Goal: Task Accomplishment & Management: Complete application form

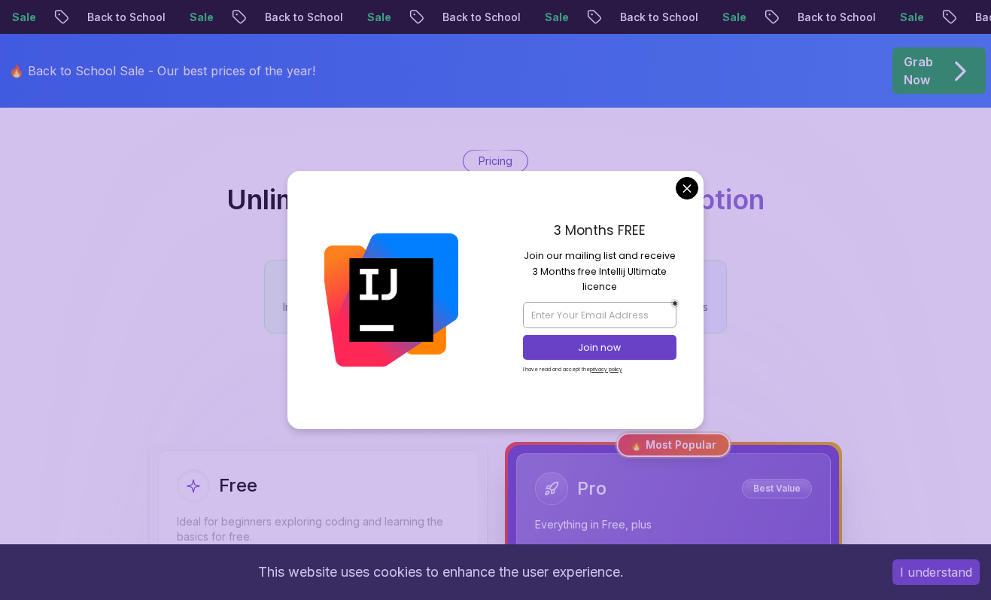
scroll to position [107, 0]
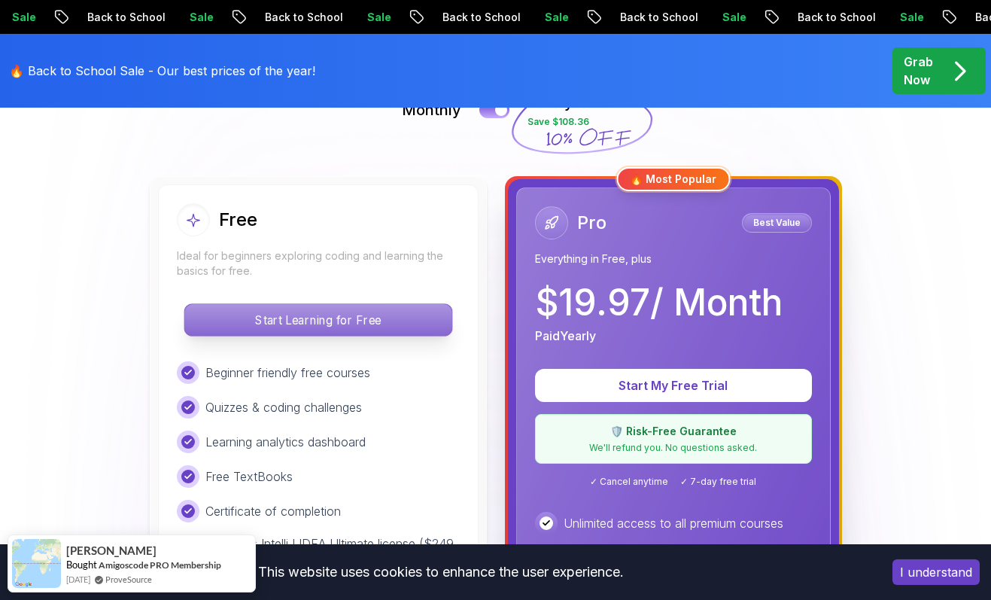
scroll to position [386, 0]
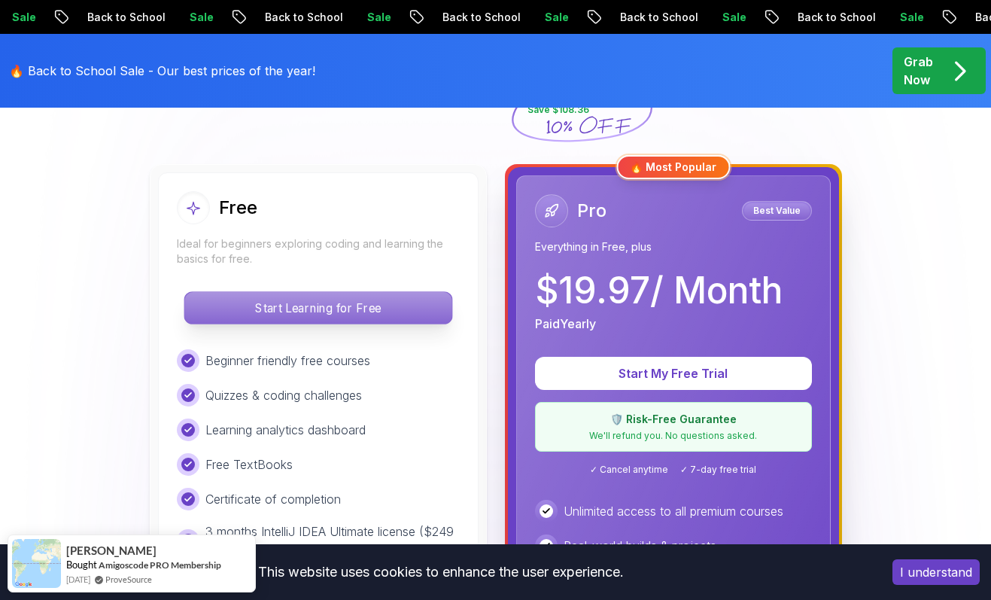
click at [391, 297] on p "Start Learning for Free" at bounding box center [317, 308] width 267 height 32
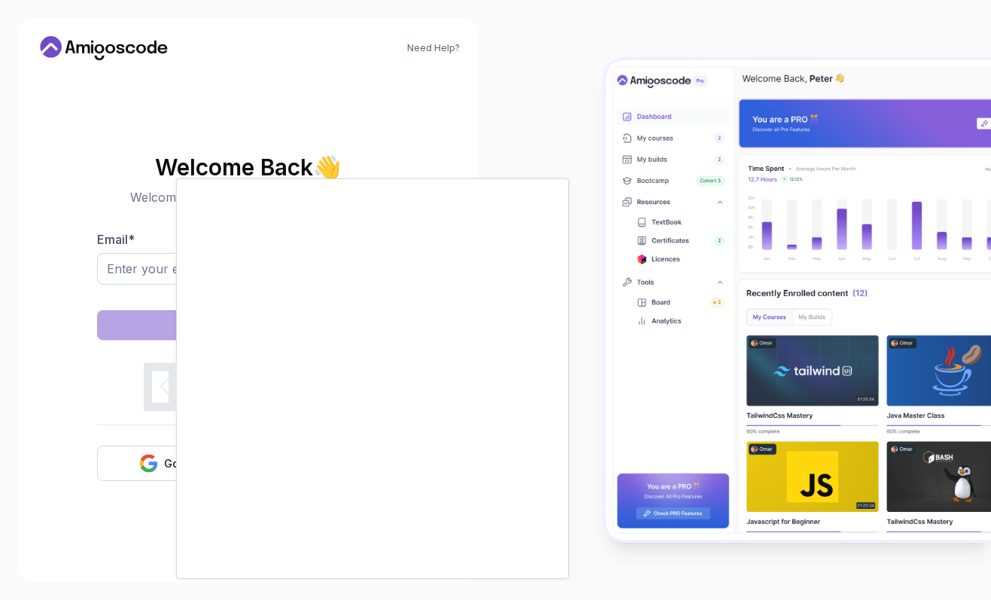
click at [166, 461] on div at bounding box center [495, 300] width 991 height 600
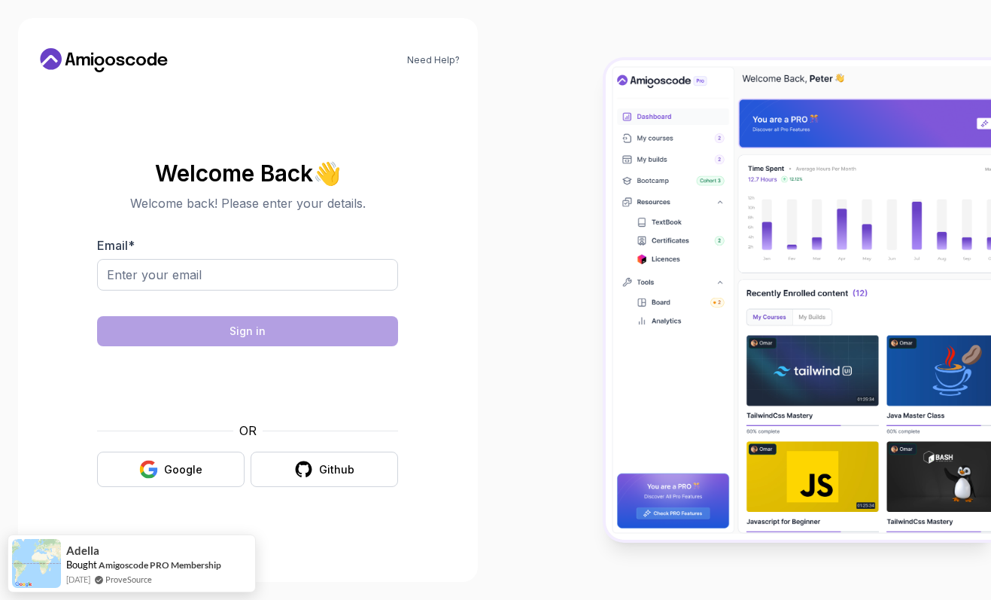
click at [166, 462] on div "Google" at bounding box center [183, 469] width 38 height 15
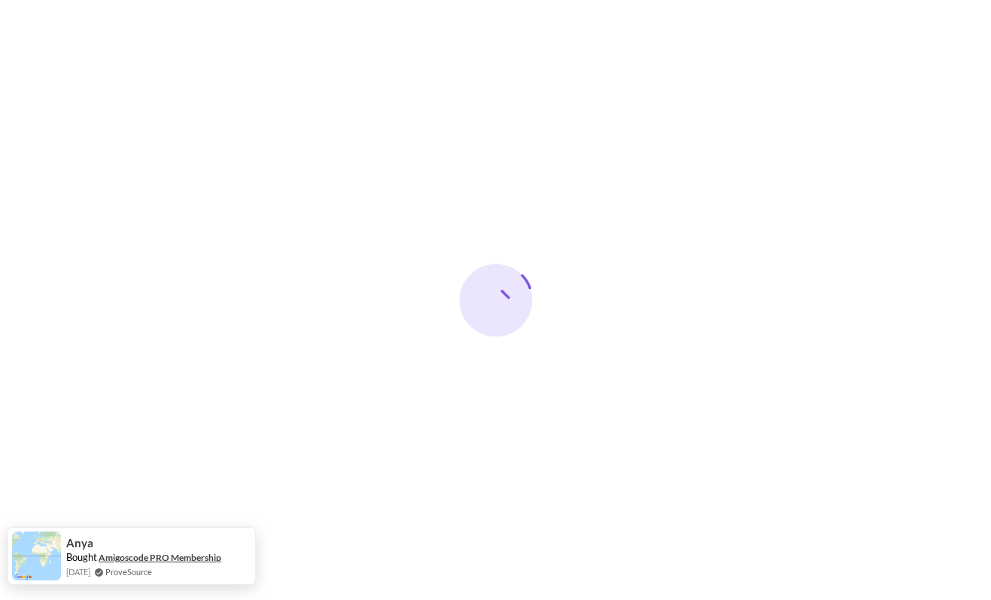
click at [207, 554] on link "Amigoscode PRO Membership" at bounding box center [160, 556] width 123 height 11
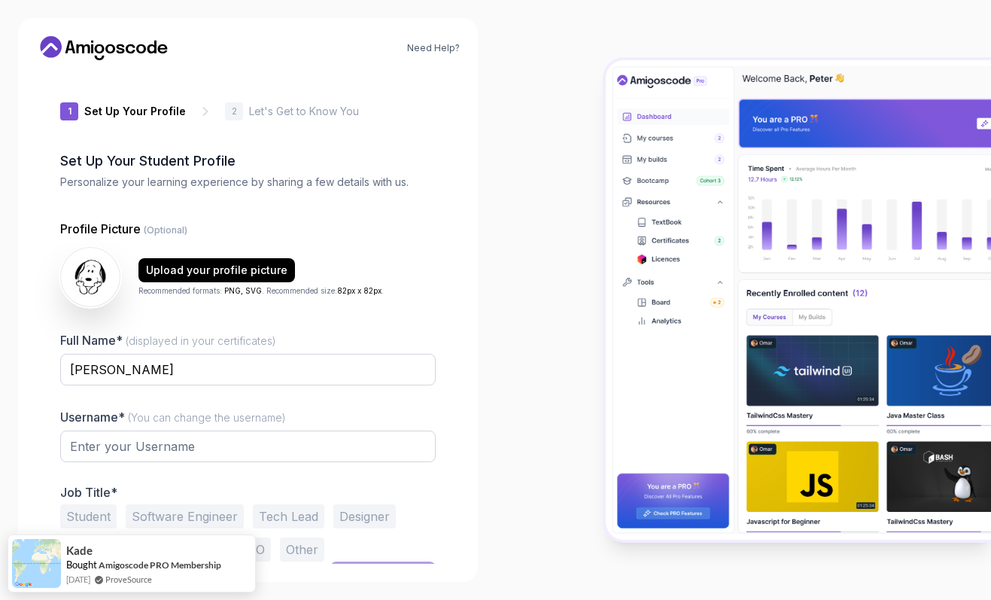
type input "sunnymustang55574"
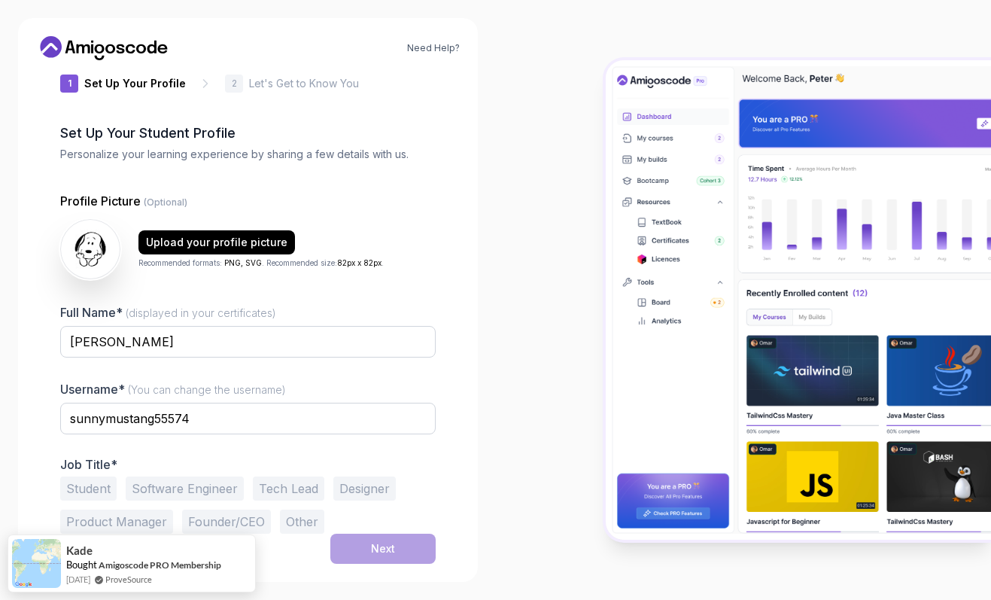
click at [104, 486] on button "Student" at bounding box center [88, 488] width 56 height 24
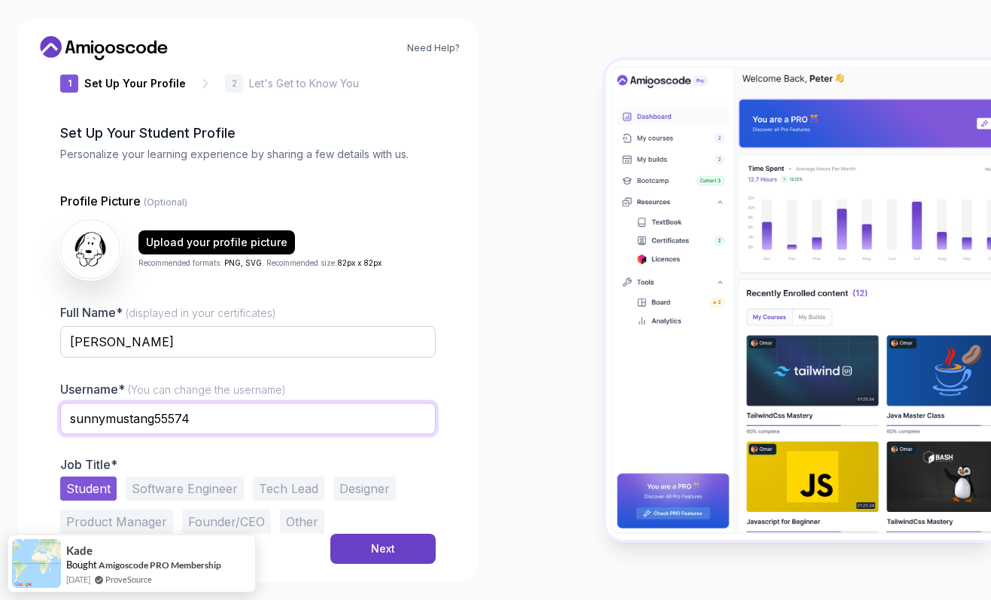
drag, startPoint x: 199, startPoint y: 414, endPoint x: 55, endPoint y: 420, distance: 143.8
click at [55, 420] on div "1 Set Up Your Profile 1 Set Up Your Profile 2 Let's Get to Know You Set Up Your…" at bounding box center [248, 289] width 424 height 491
type input "heygaurav77"
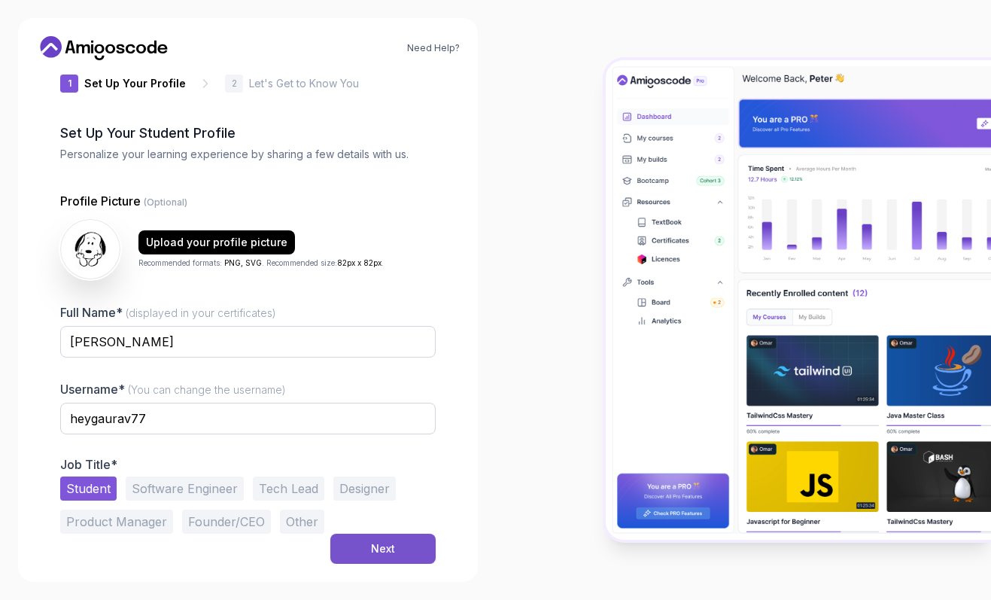
click at [404, 551] on button "Next" at bounding box center [382, 548] width 105 height 30
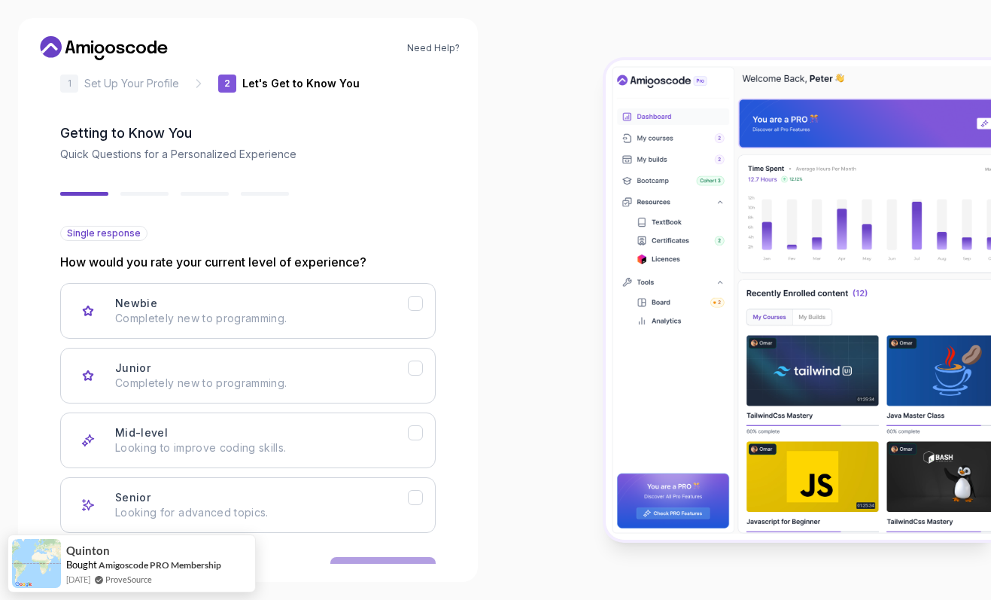
click at [95, 190] on div "2 Let's Get to Know You 1 Set Up Your Profile 2 Let's Get to Know You Getting t…" at bounding box center [247, 289] width 375 height 491
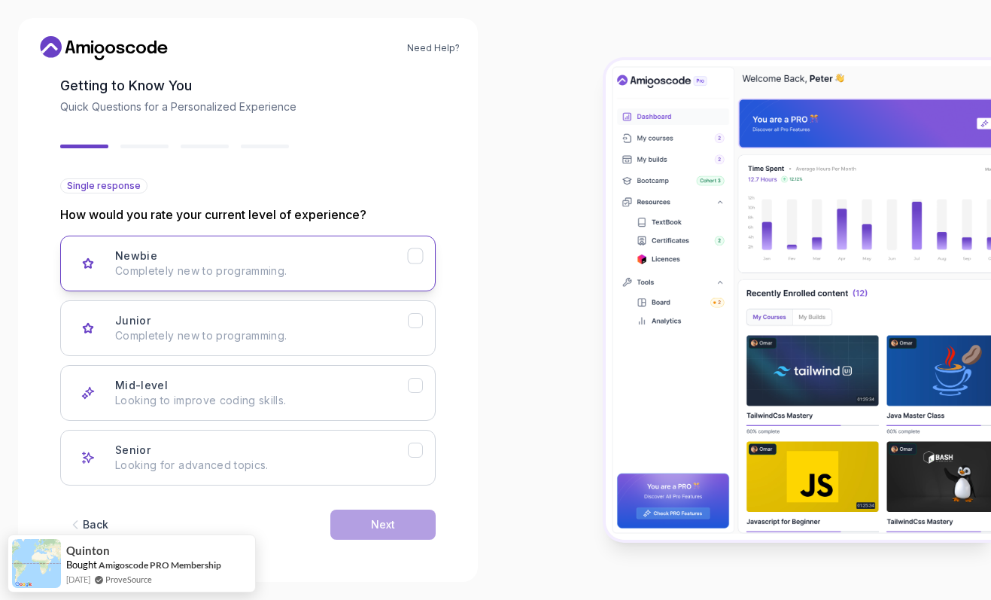
click at [254, 271] on p "Completely new to programming." at bounding box center [261, 270] width 293 height 15
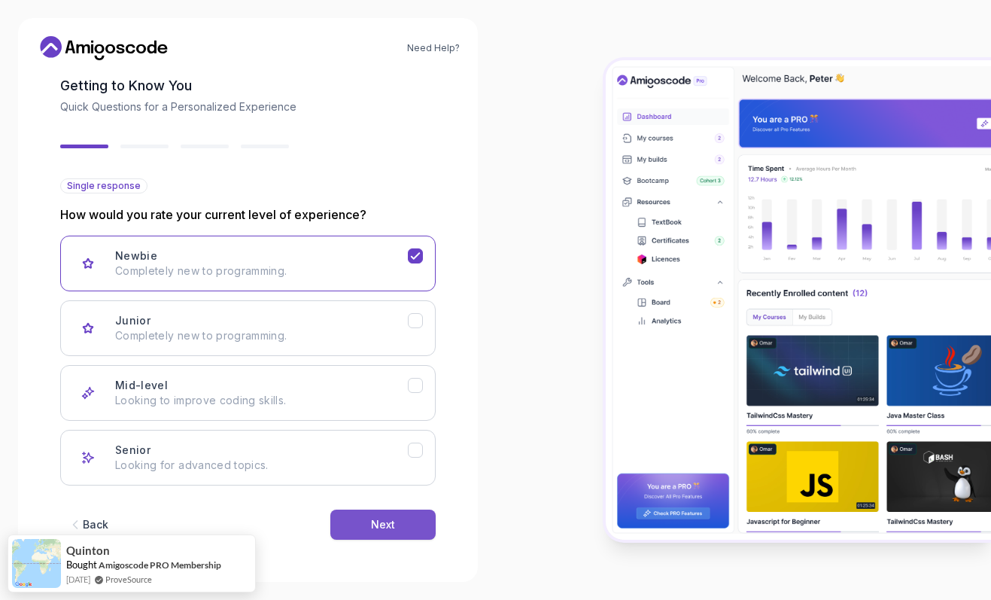
click at [380, 533] on button "Next" at bounding box center [382, 524] width 105 height 30
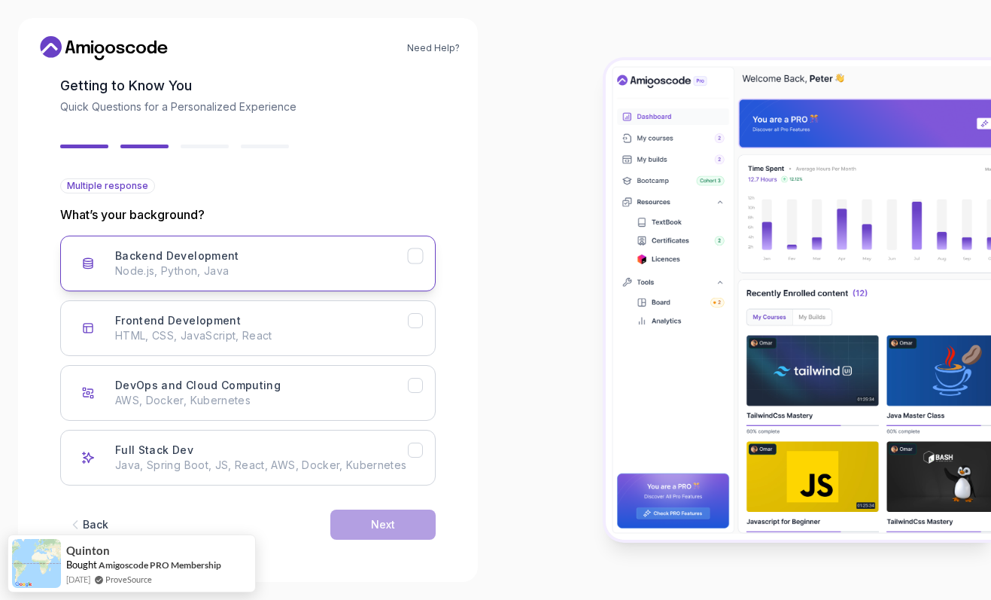
click at [350, 261] on div "Backend Development Node.js, Python, Java" at bounding box center [261, 263] width 293 height 30
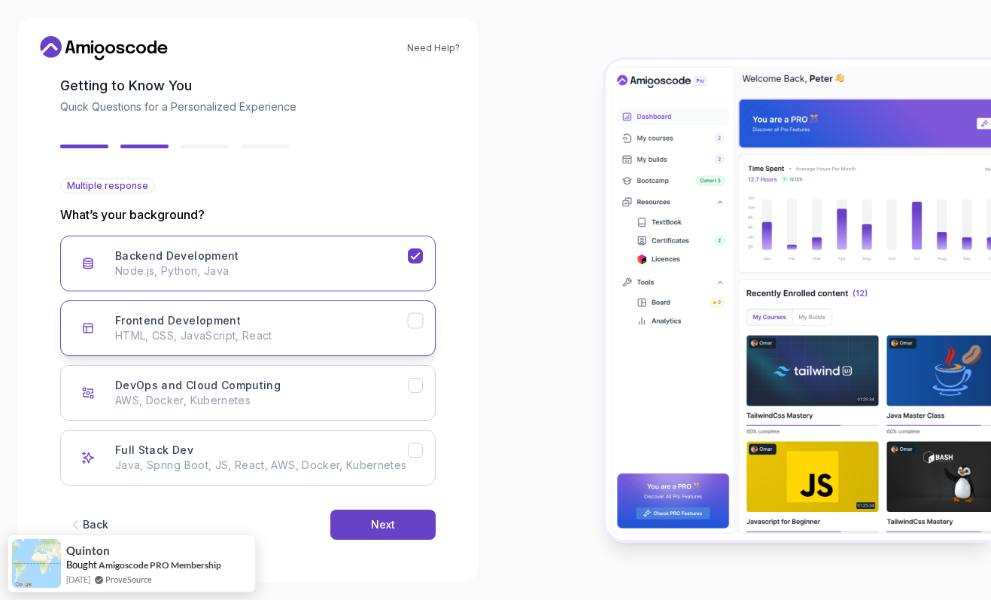
click at [410, 329] on button "Frontend Development HTML, CSS, JavaScript, React" at bounding box center [247, 328] width 375 height 56
click at [411, 323] on icon "Frontend Development" at bounding box center [415, 320] width 8 height 6
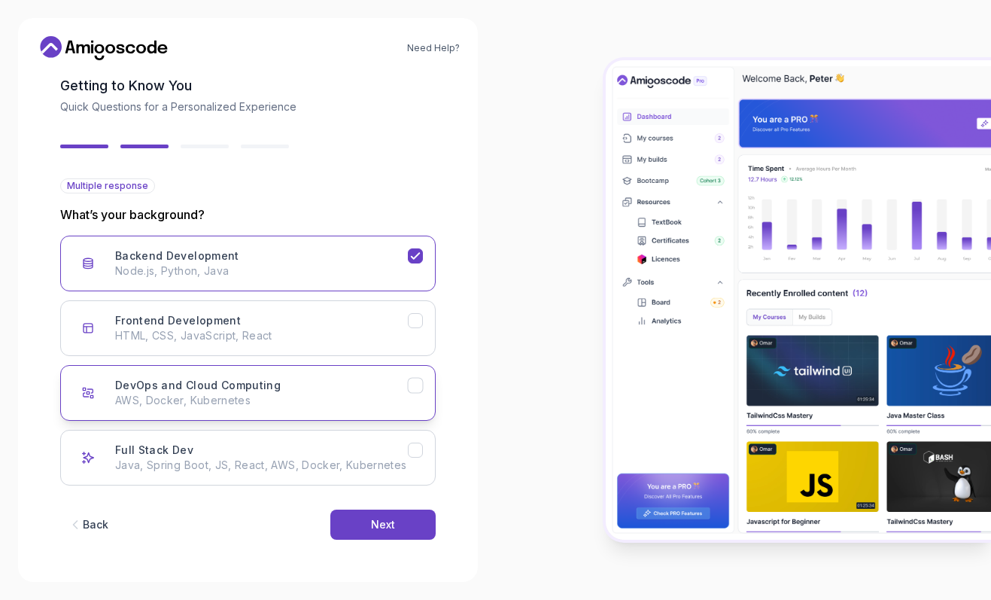
click at [415, 408] on button "DevOps and Cloud Computing AWS, Docker, Kubernetes" at bounding box center [247, 393] width 375 height 56
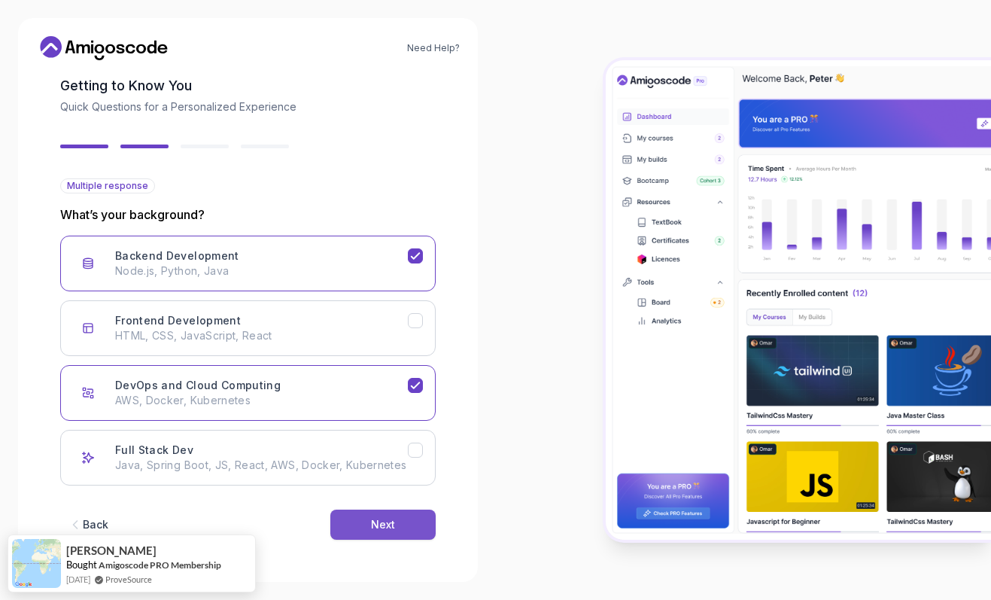
click at [392, 522] on div "Next" at bounding box center [383, 524] width 24 height 15
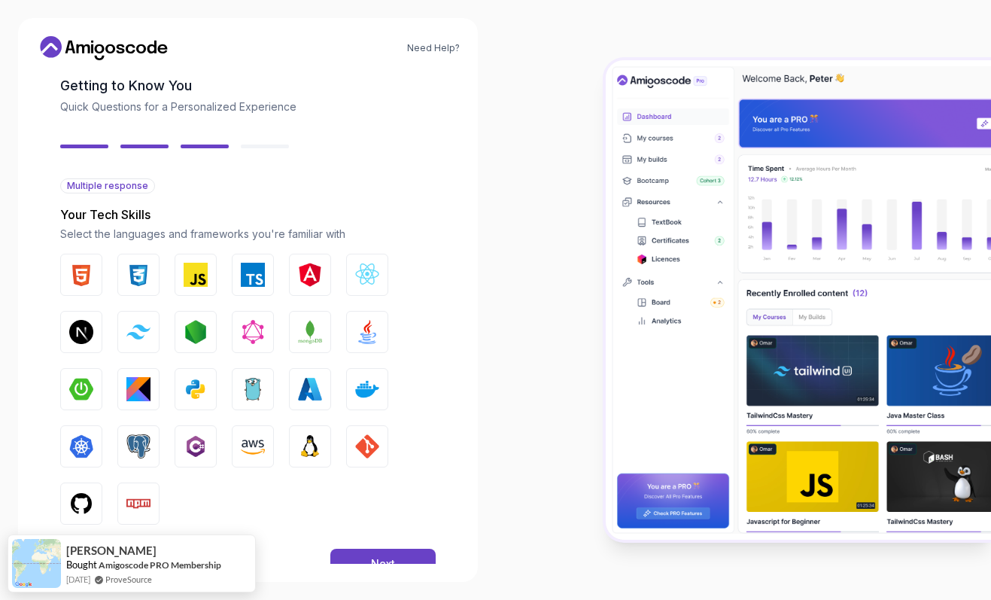
scroll to position [114, 0]
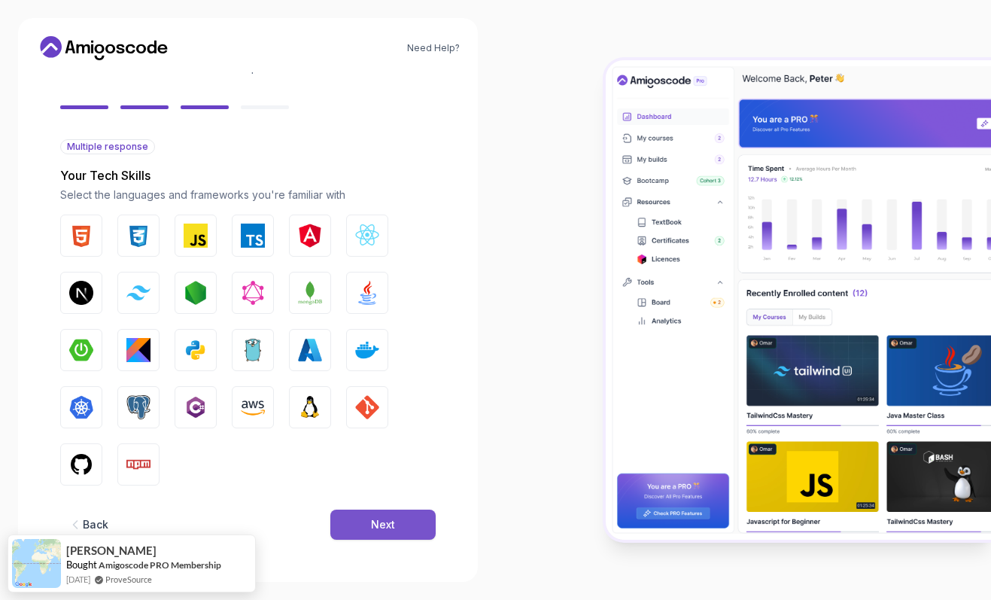
click at [409, 531] on button "Next" at bounding box center [382, 524] width 105 height 30
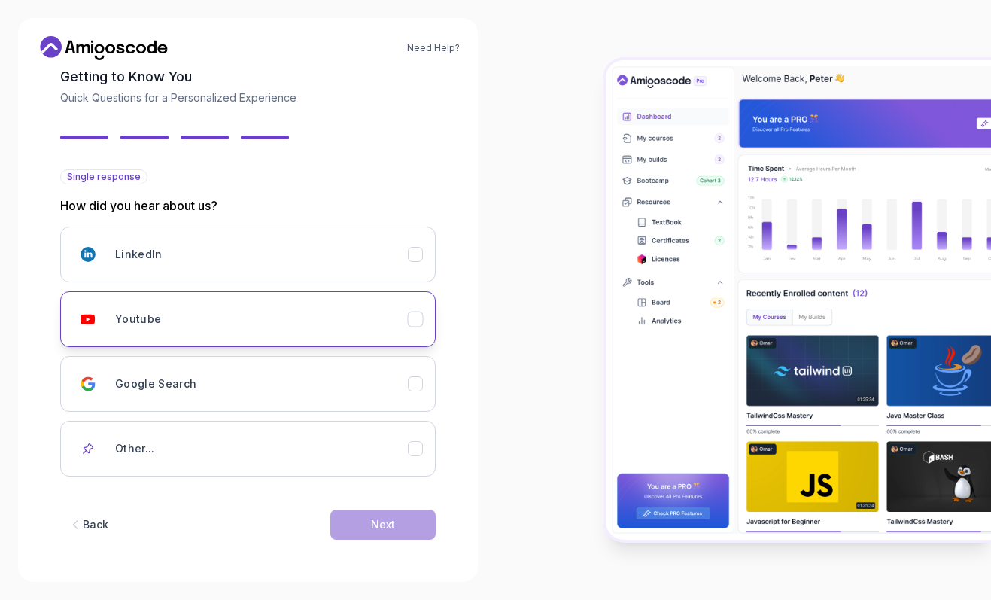
click at [403, 307] on div "Youtube" at bounding box center [261, 319] width 293 height 30
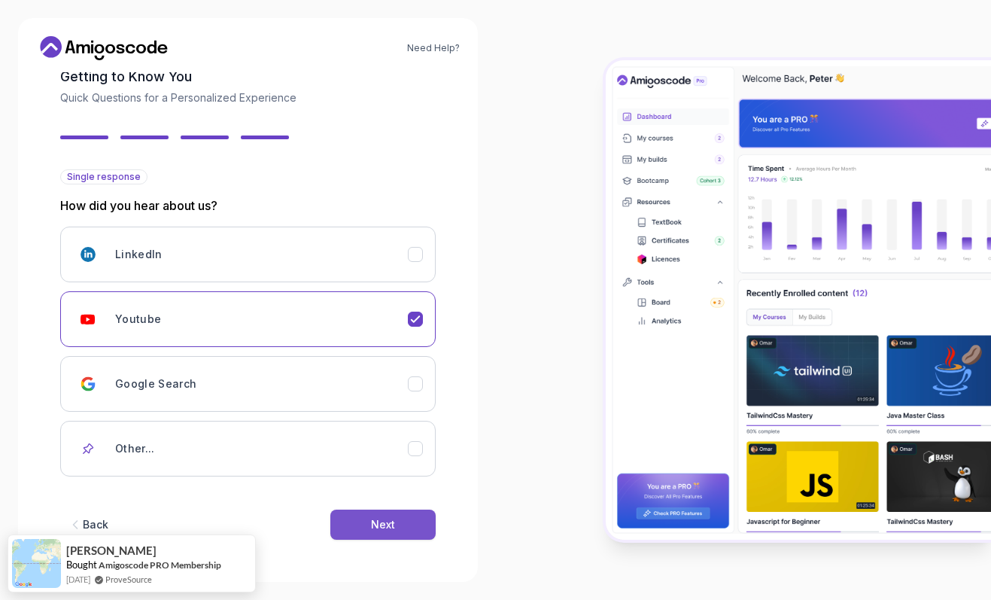
click at [422, 513] on button "Next" at bounding box center [382, 524] width 105 height 30
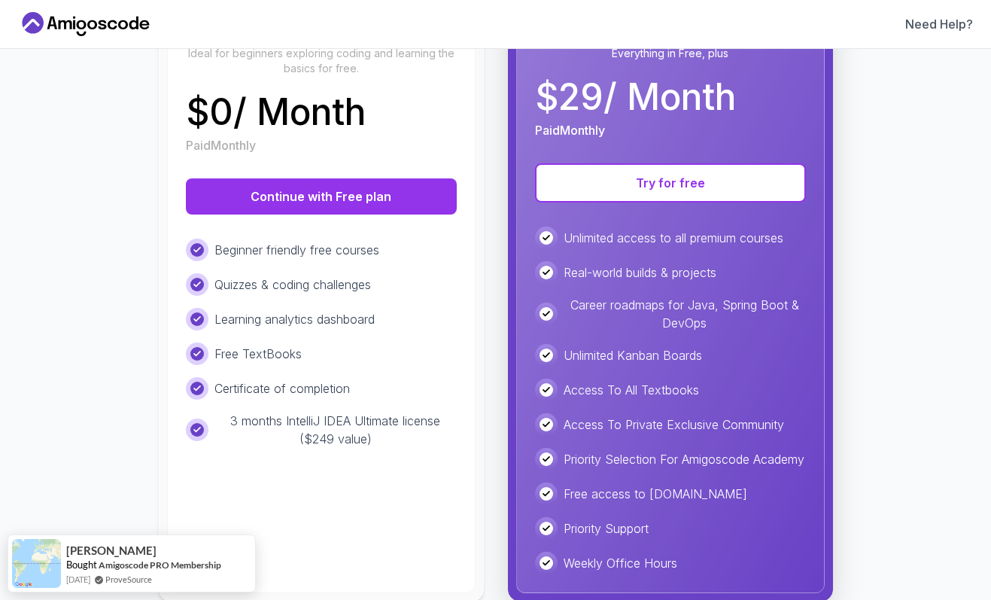
scroll to position [274, 0]
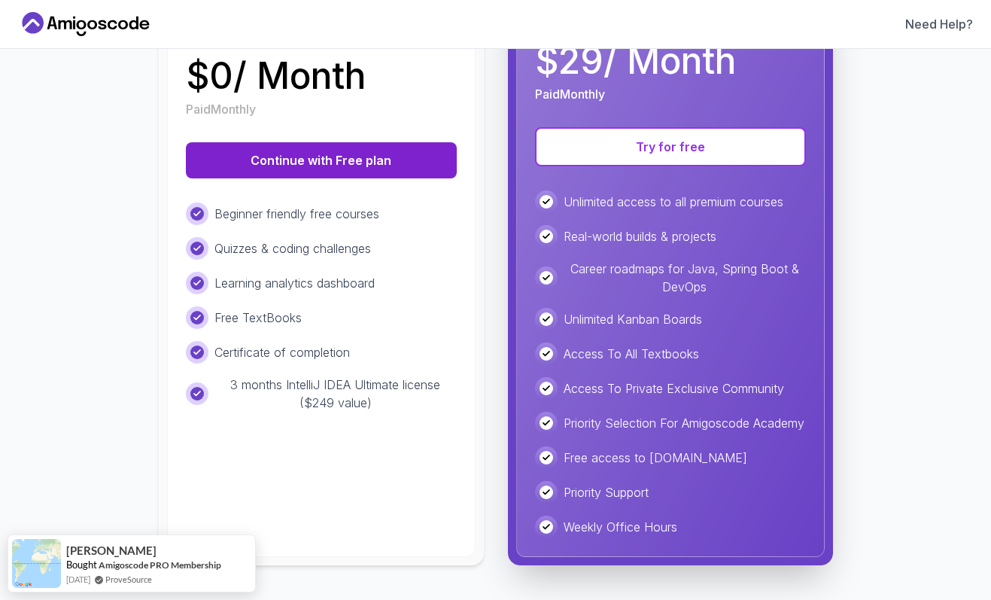
click at [351, 170] on button "Continue with Free plan" at bounding box center [321, 160] width 271 height 36
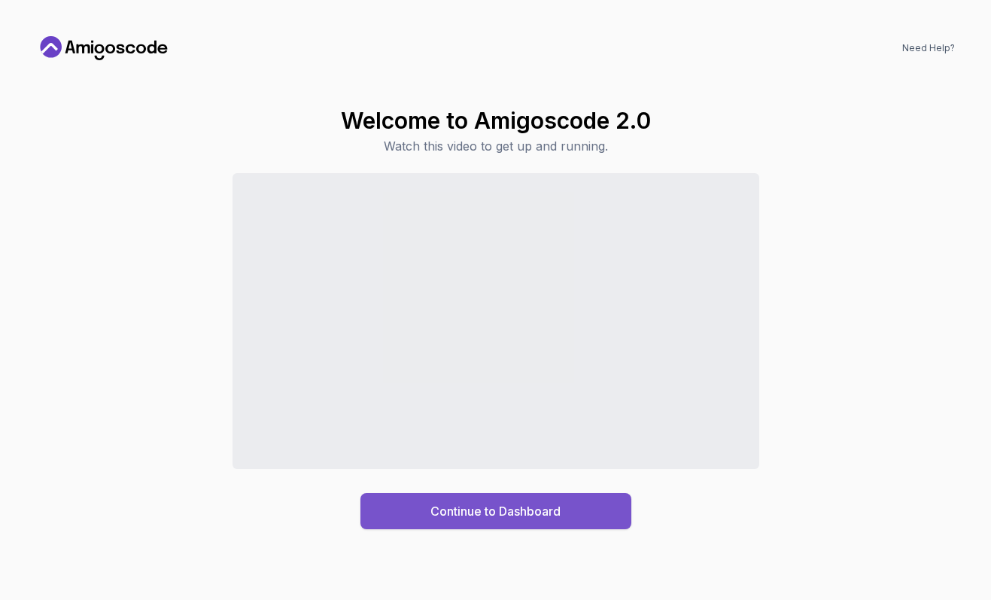
click at [569, 513] on button "Continue to Dashboard" at bounding box center [495, 511] width 271 height 36
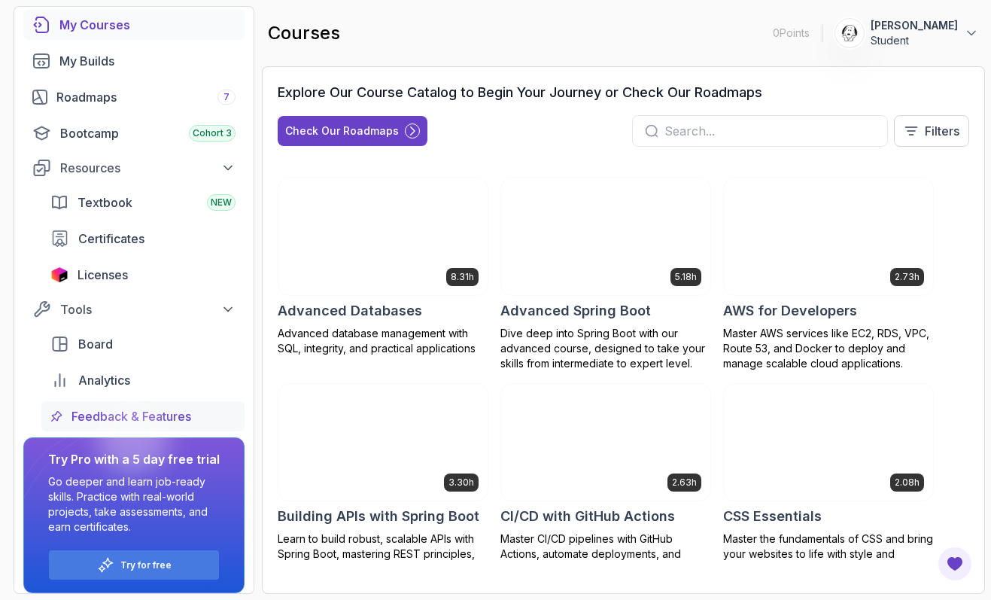
scroll to position [118, 0]
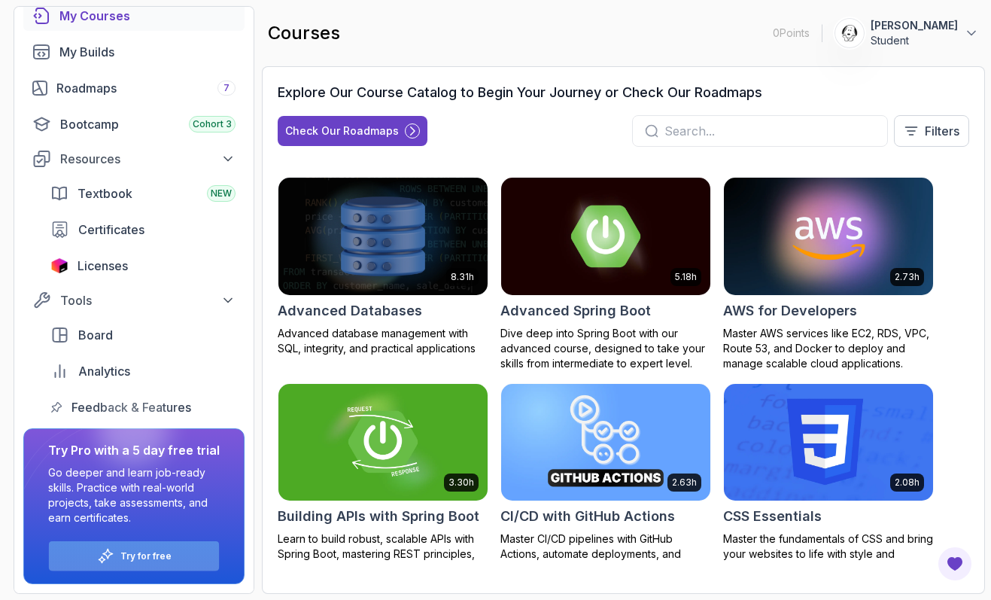
click at [196, 560] on div "Try for free" at bounding box center [134, 555] width 170 height 29
click at [163, 556] on p "Try for free" at bounding box center [145, 556] width 51 height 12
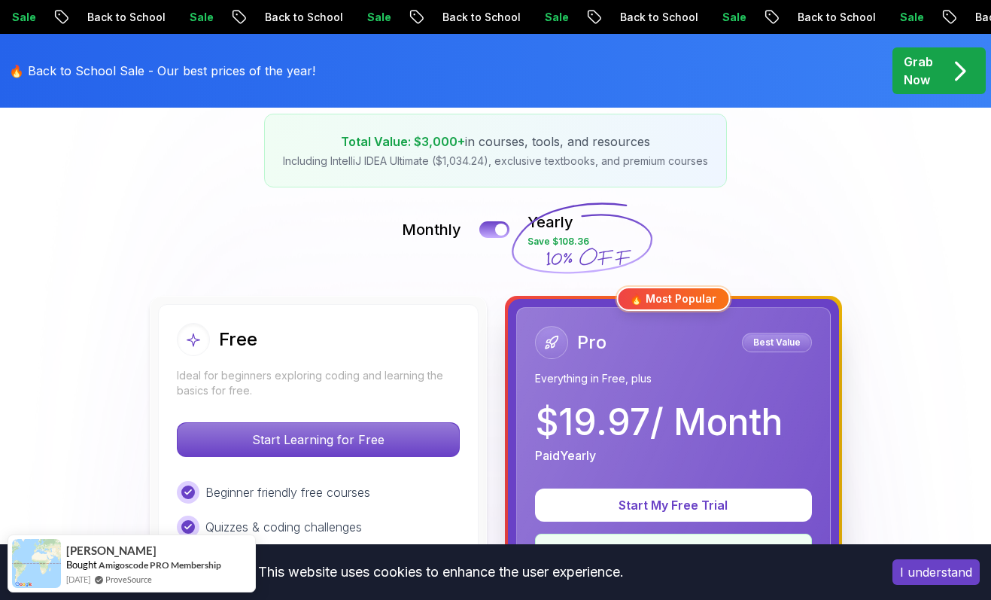
scroll to position [286, 0]
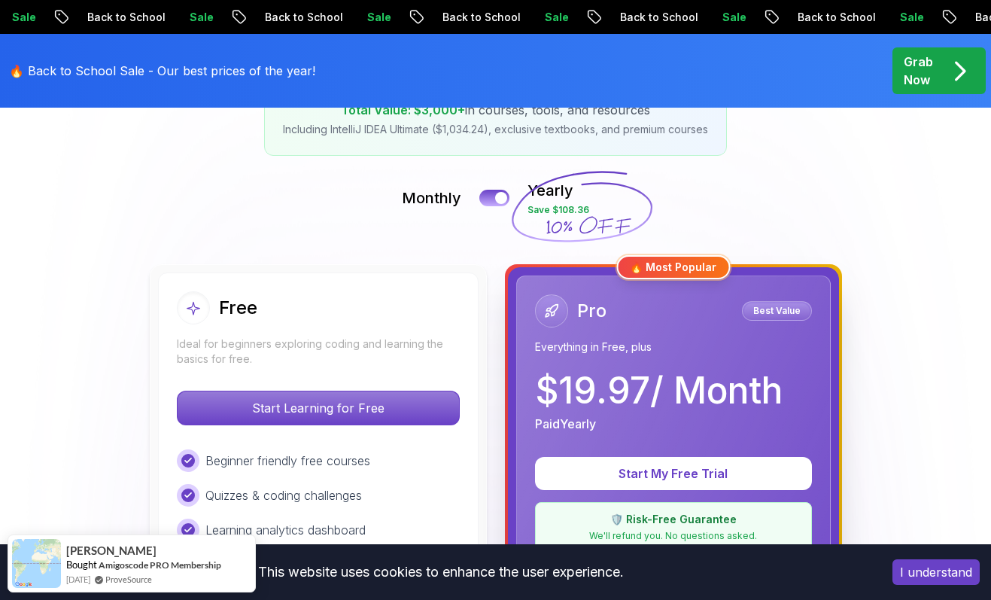
click at [925, 77] on p "Grab Now" at bounding box center [917, 71] width 29 height 36
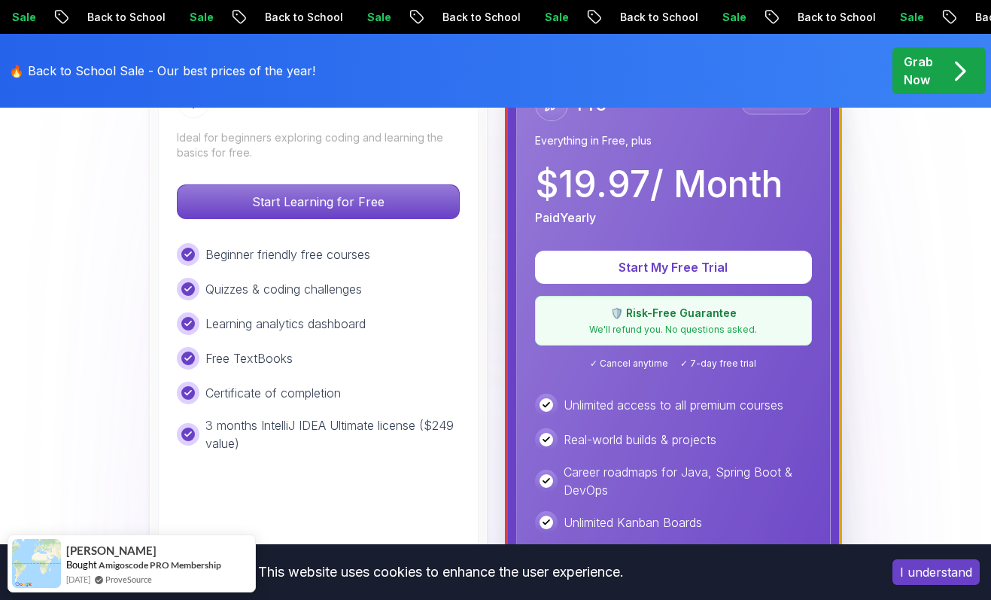
scroll to position [493, 0]
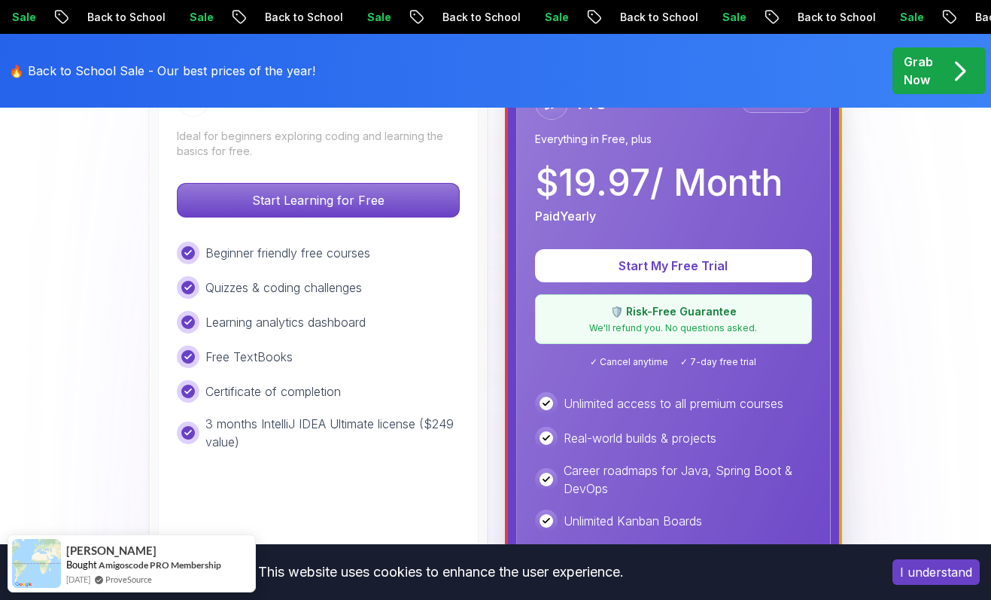
click at [373, 183] on div "Start Learning for Free" at bounding box center [318, 200] width 283 height 35
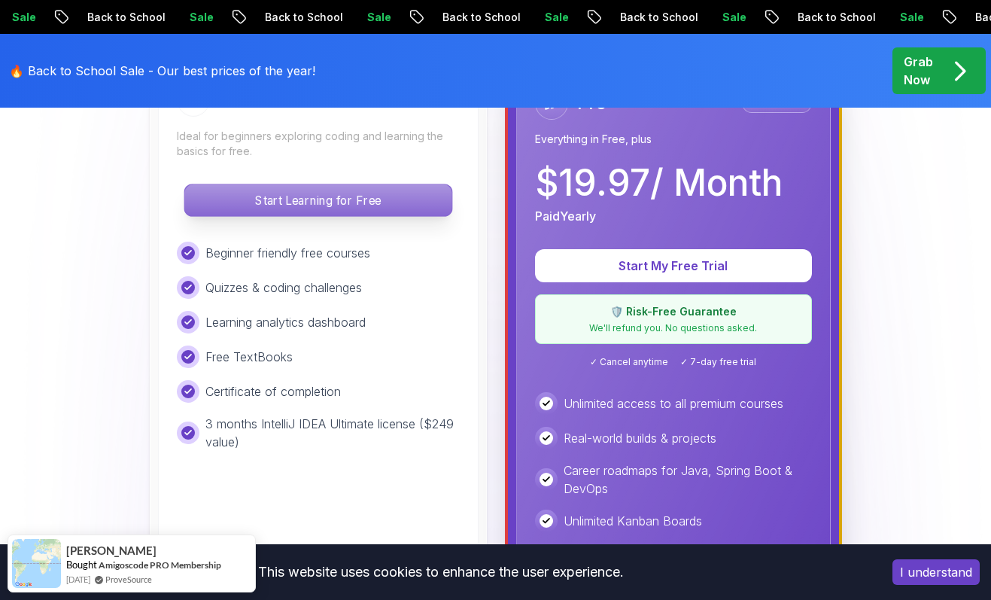
click at [372, 189] on p "Start Learning for Free" at bounding box center [317, 200] width 267 height 32
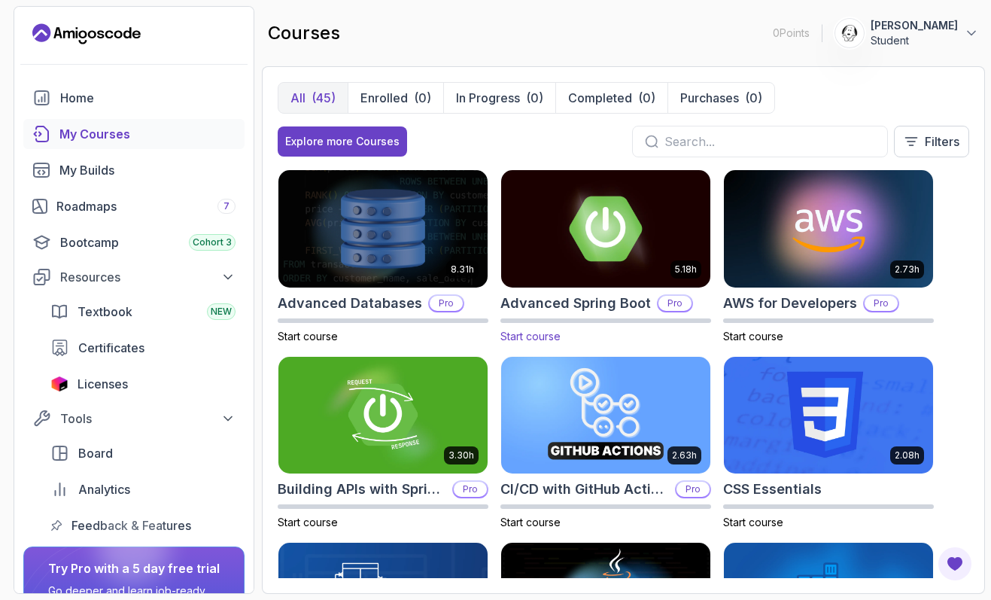
click at [631, 244] on img at bounding box center [606, 228] width 220 height 123
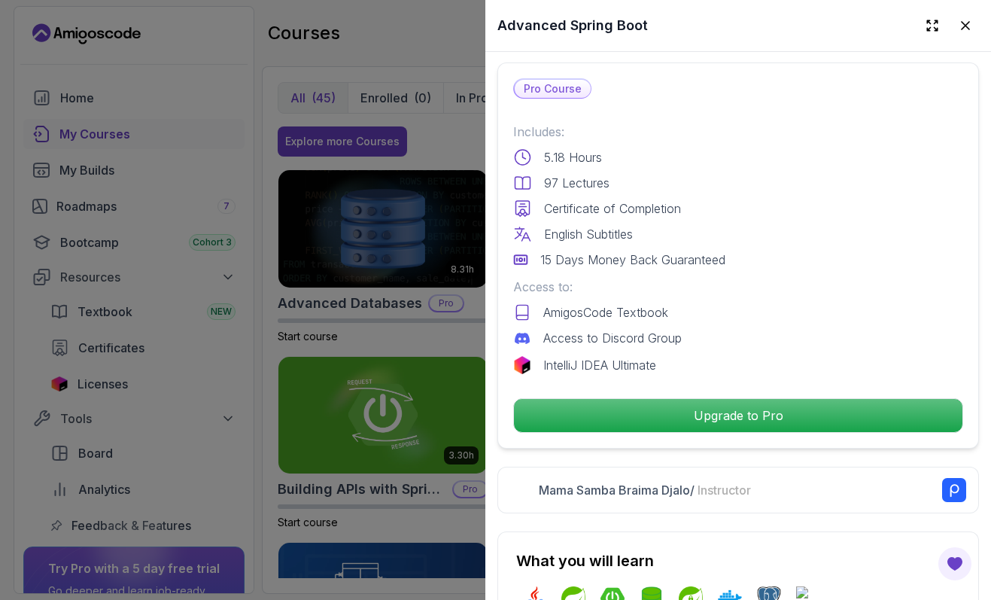
scroll to position [381, 0]
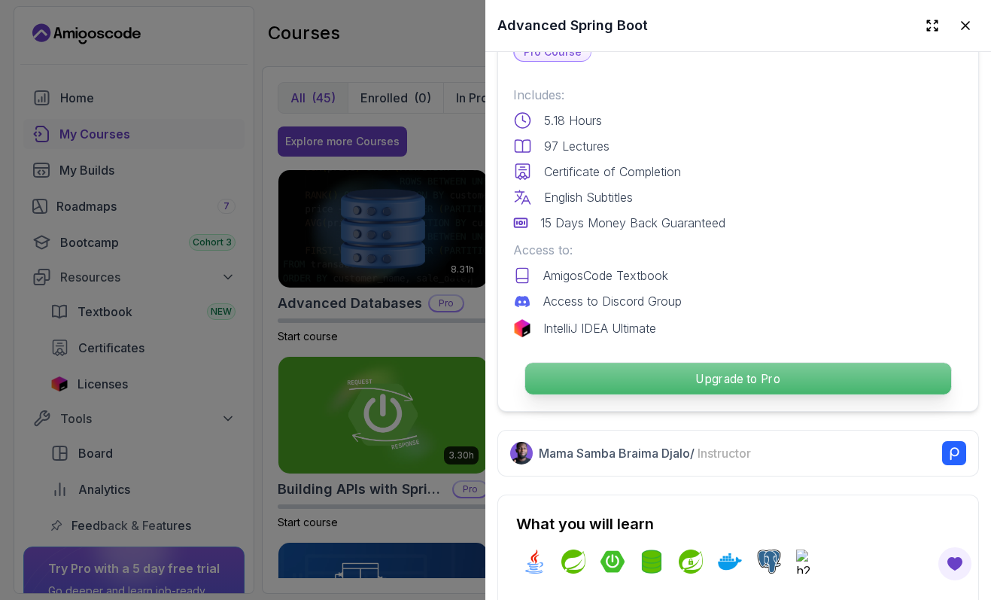
click at [653, 384] on p "Upgrade to Pro" at bounding box center [738, 379] width 426 height 32
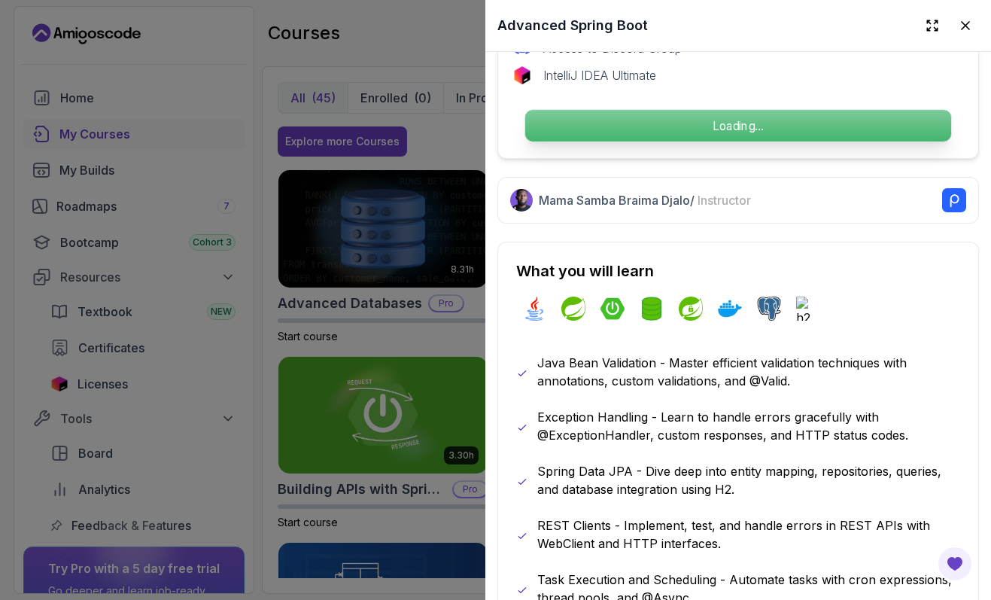
scroll to position [637, 0]
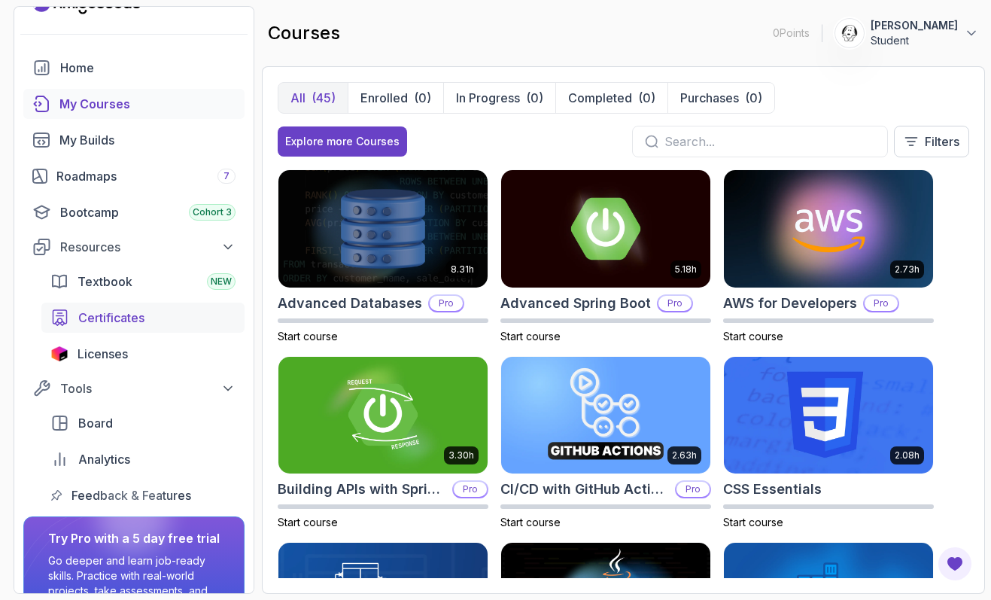
scroll to position [32, 0]
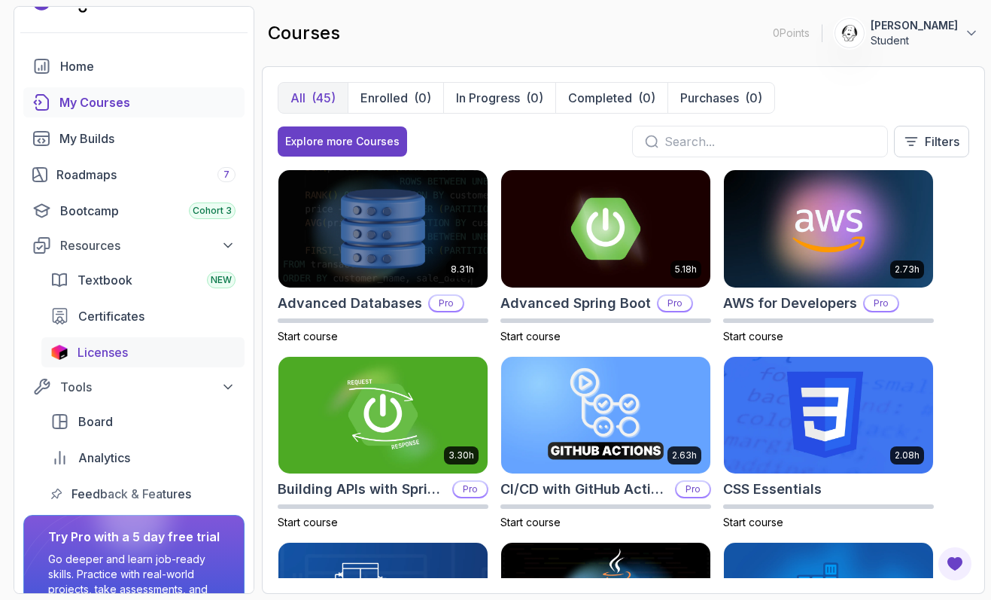
click at [159, 344] on div "Licenses" at bounding box center [156, 352] width 158 height 18
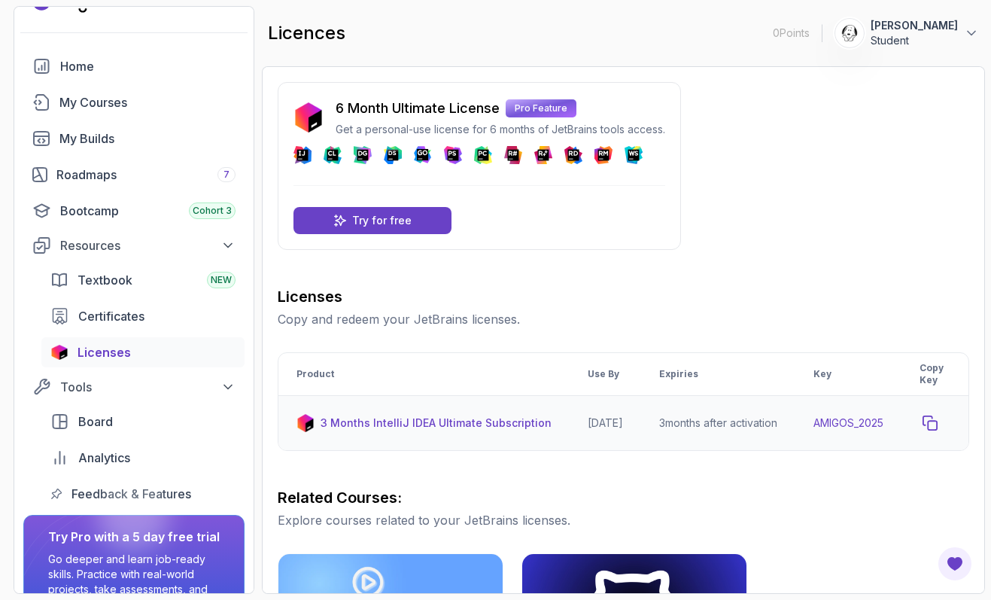
click at [937, 418] on icon "copy-button" at bounding box center [929, 422] width 15 height 15
click at [408, 217] on p "Try for free" at bounding box center [381, 220] width 59 height 15
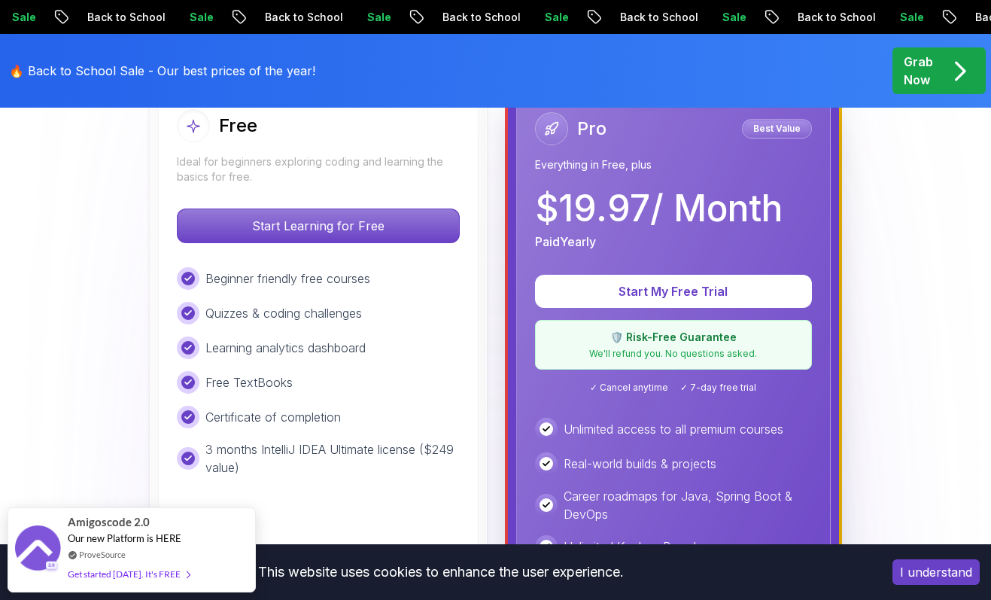
scroll to position [470, 0]
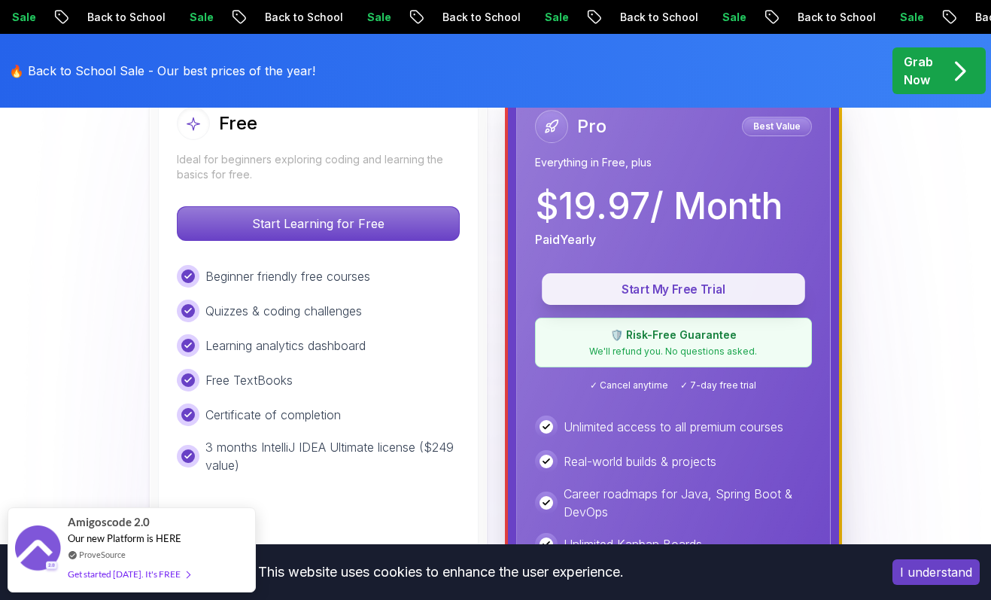
click at [665, 289] on p "Start My Free Trial" at bounding box center [673, 289] width 229 height 17
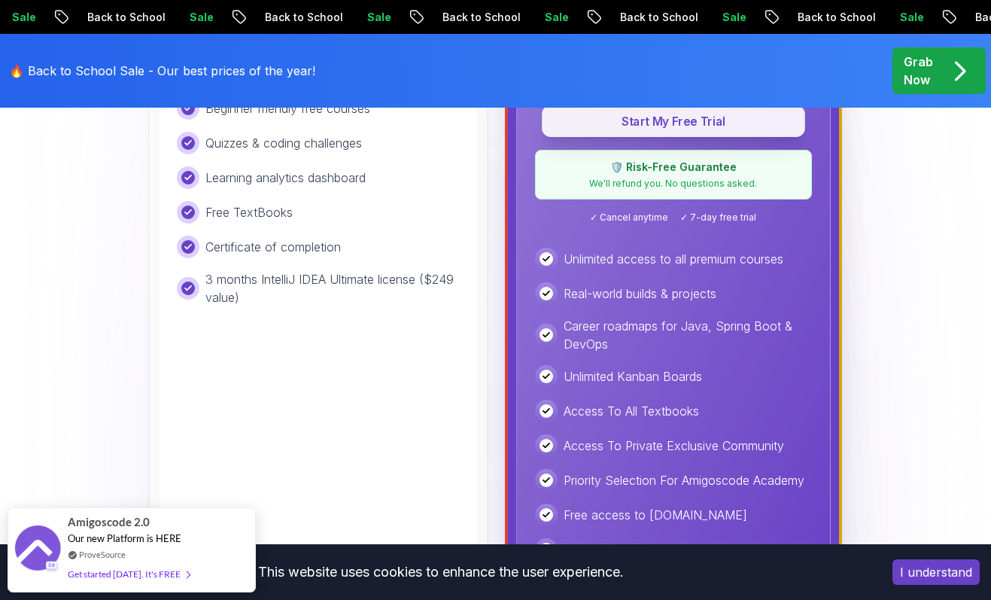
scroll to position [657, 0]
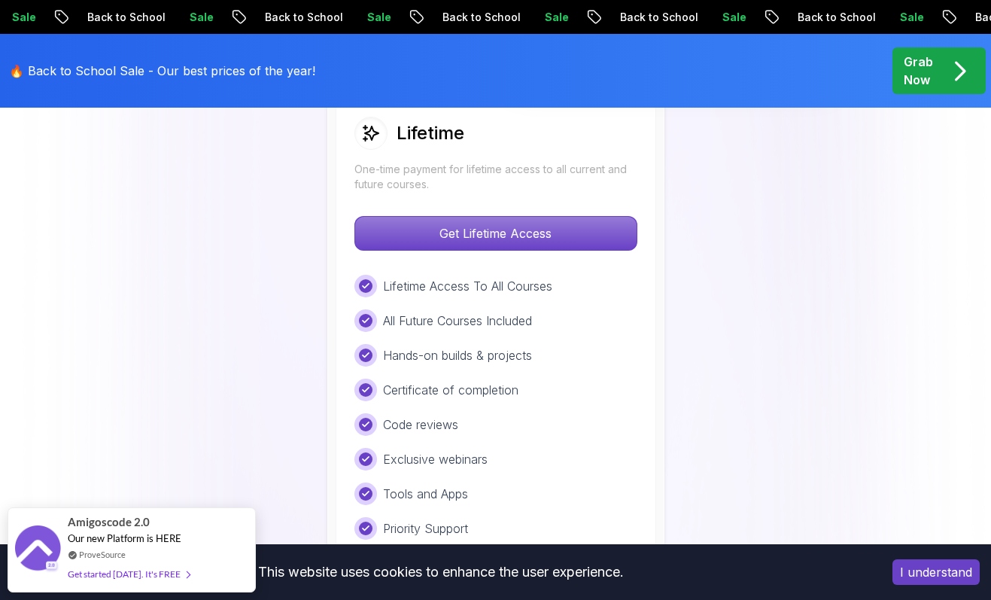
scroll to position [1183, 0]
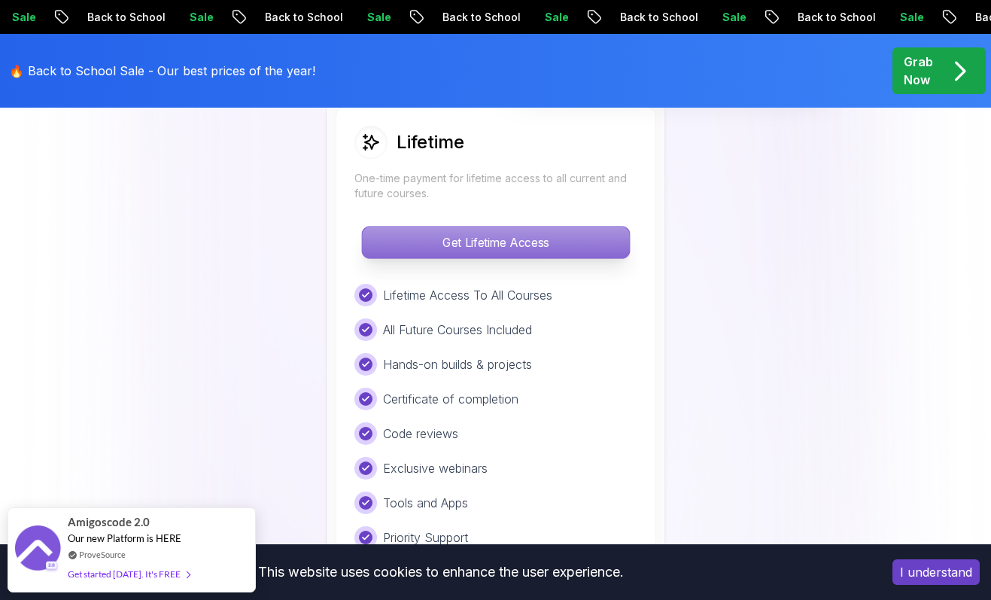
click at [468, 248] on p "Get Lifetime Access" at bounding box center [495, 242] width 267 height 32
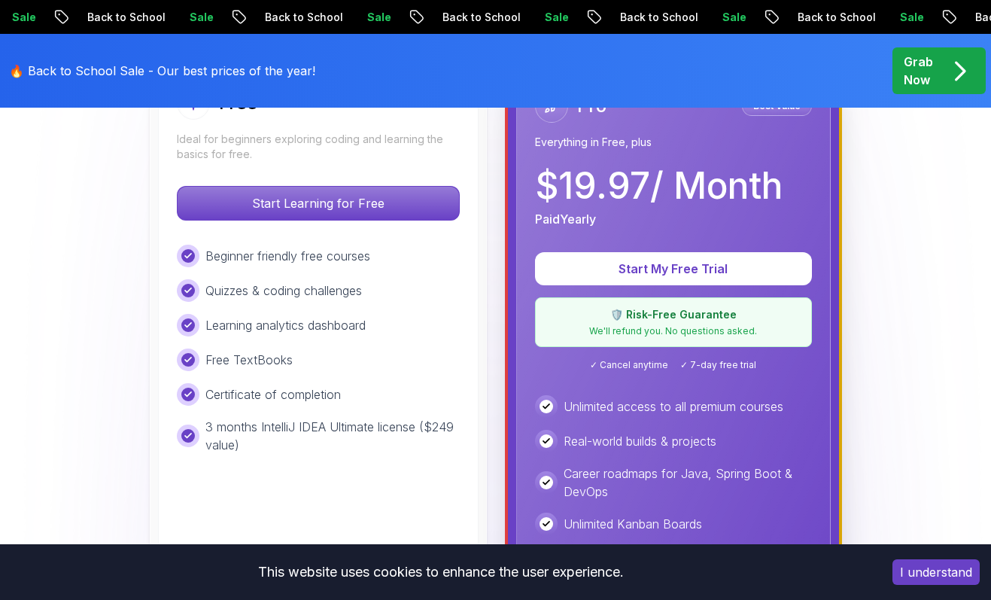
scroll to position [476, 0]
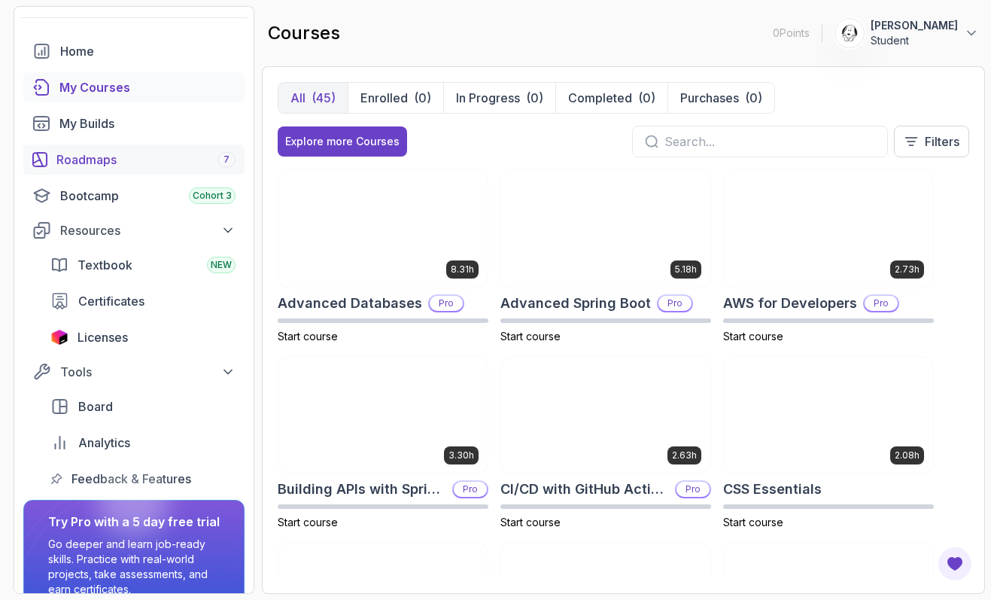
scroll to position [53, 0]
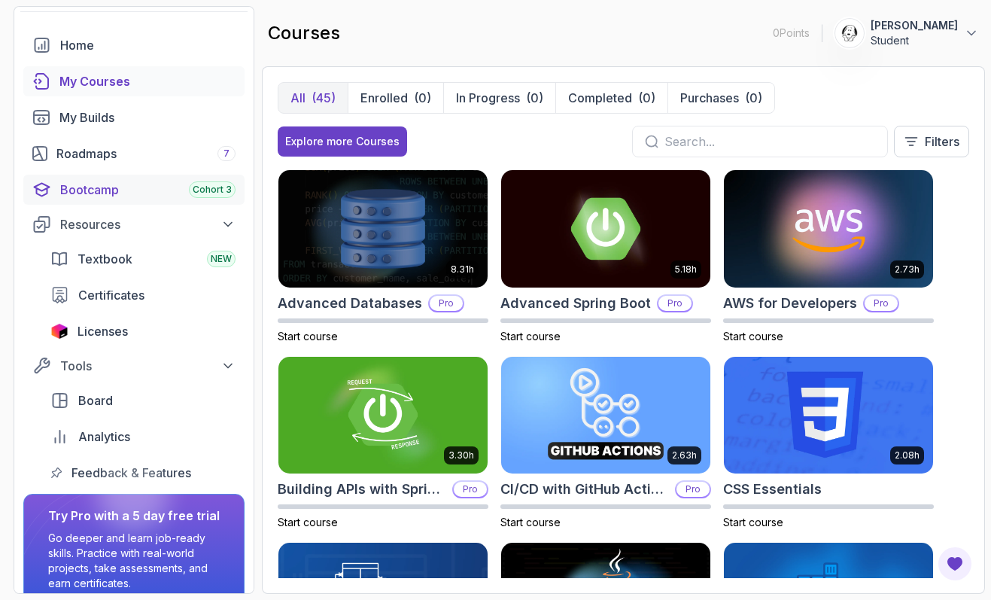
click at [125, 200] on link "Bootcamp Cohort 3" at bounding box center [133, 190] width 221 height 30
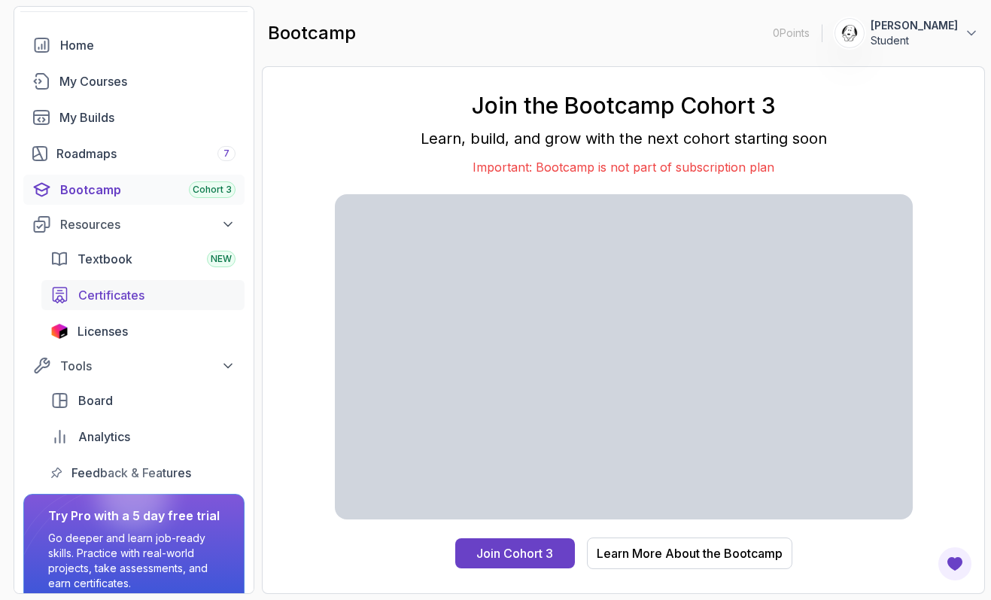
click at [133, 292] on span "Certificates" at bounding box center [111, 295] width 66 height 18
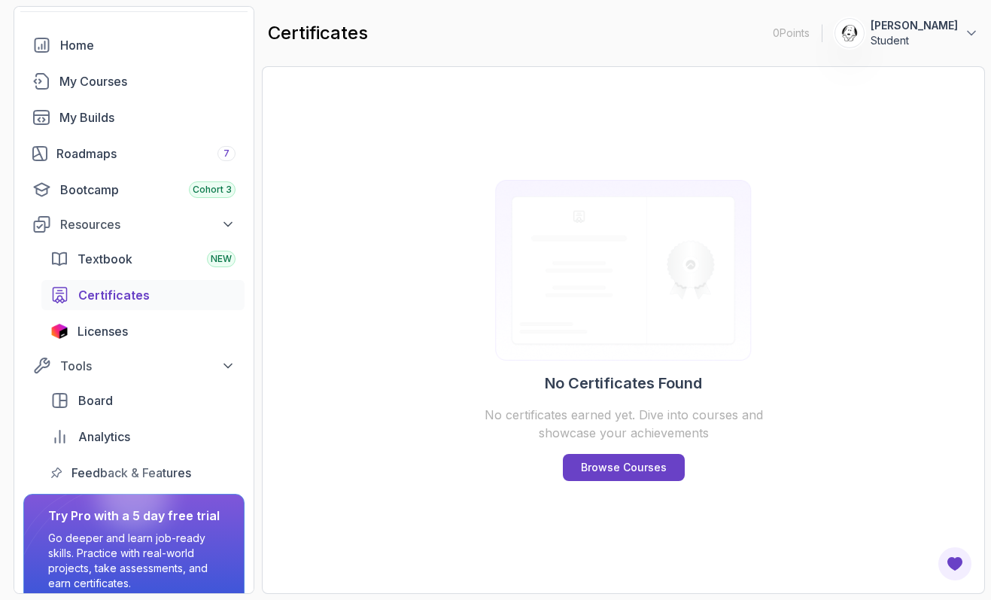
scroll to position [118, 0]
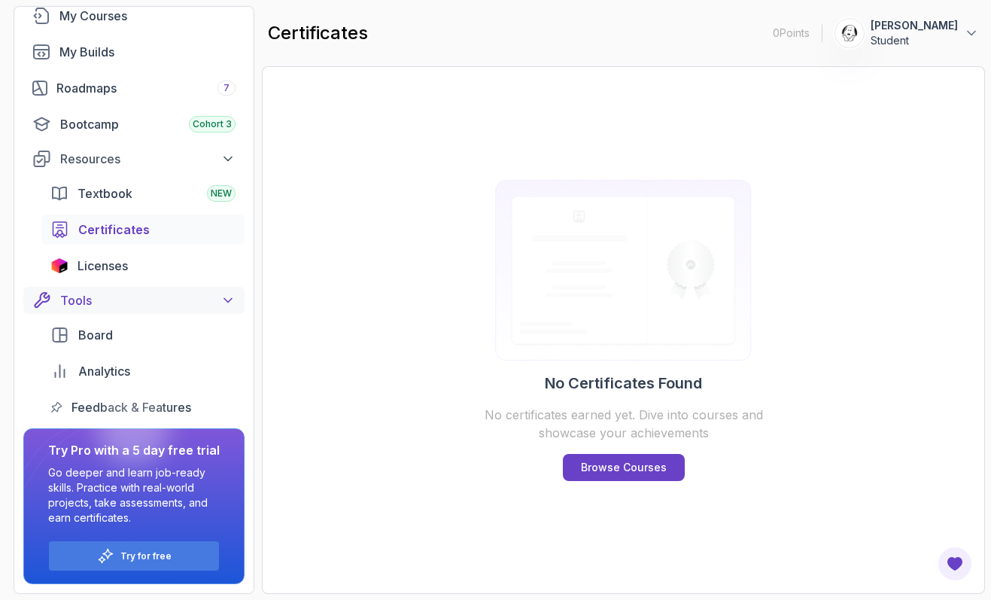
click at [175, 305] on div "Tools" at bounding box center [147, 300] width 175 height 18
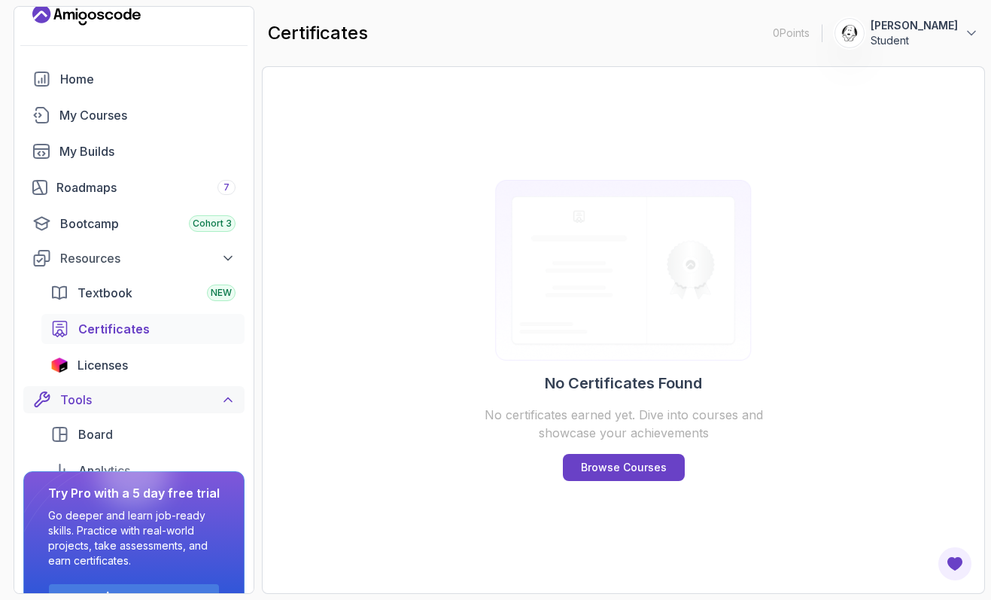
scroll to position [10, 0]
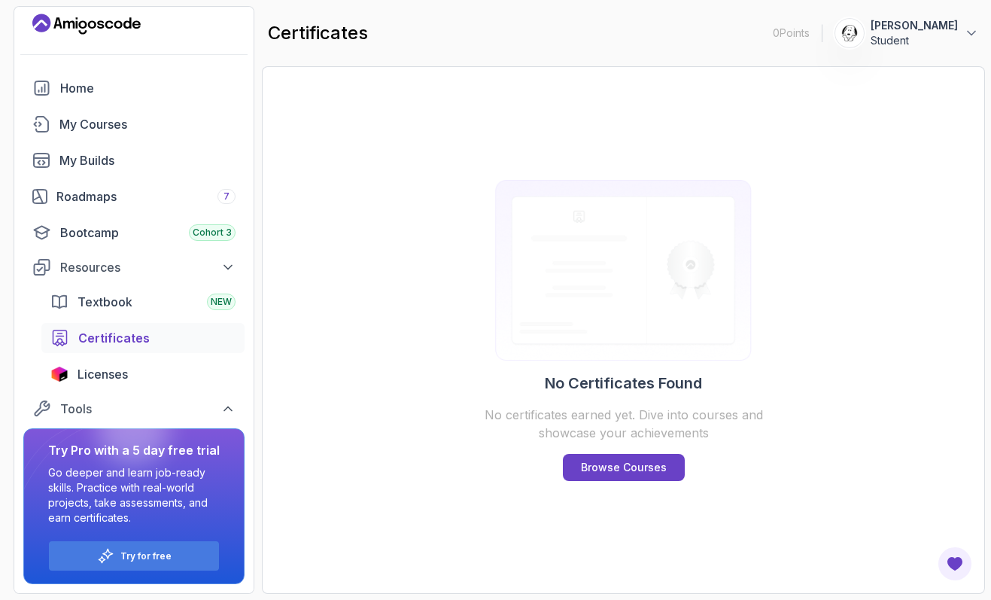
click at [156, 407] on div at bounding box center [133, 429] width 72 height 72
click at [156, 397] on button "Tools" at bounding box center [133, 408] width 221 height 27
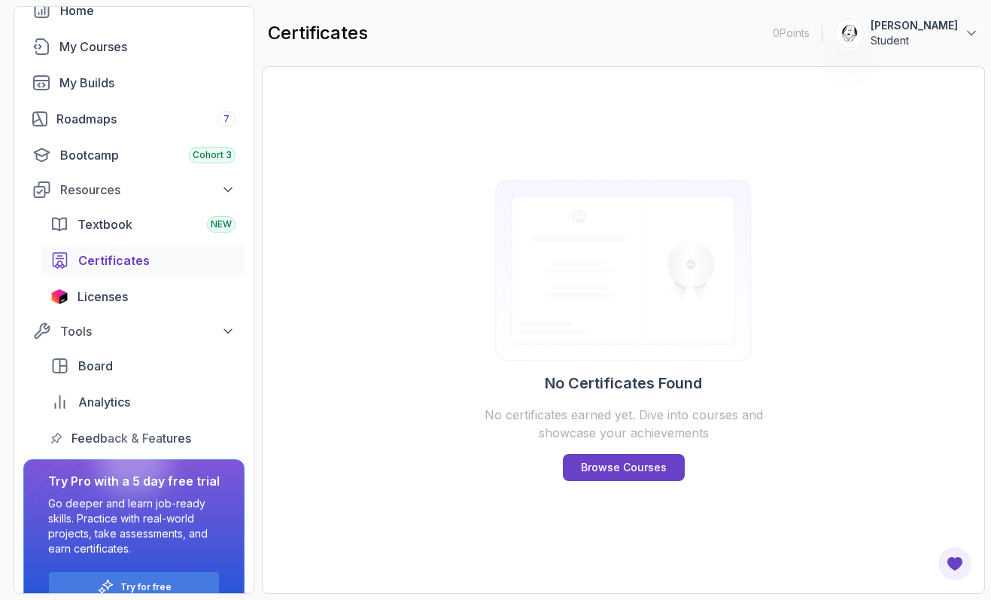
scroll to position [86, 0]
click at [131, 229] on div "Textbook NEW" at bounding box center [156, 226] width 158 height 18
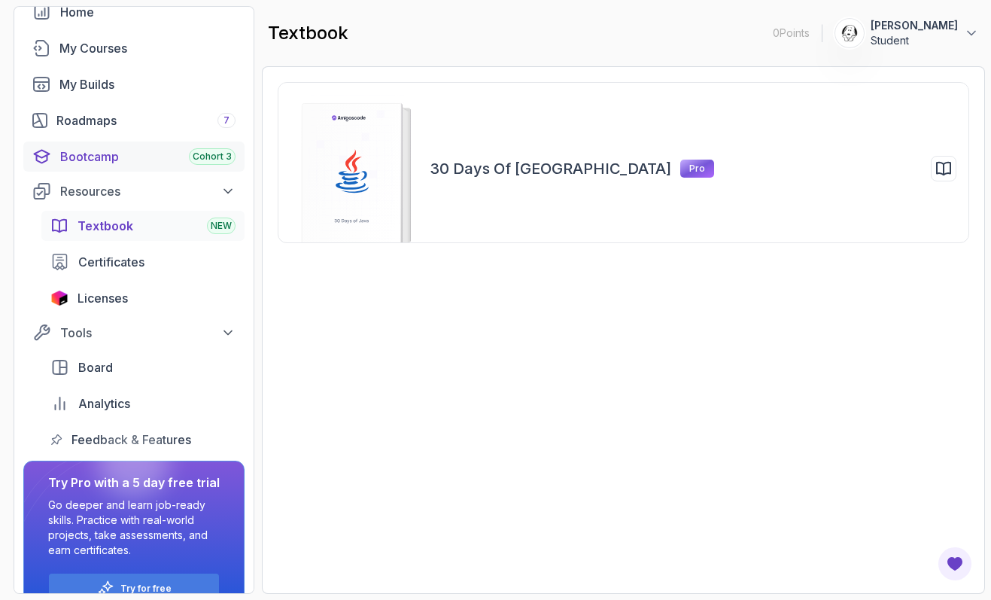
click at [166, 159] on div "Bootcamp Cohort 3" at bounding box center [147, 156] width 175 height 18
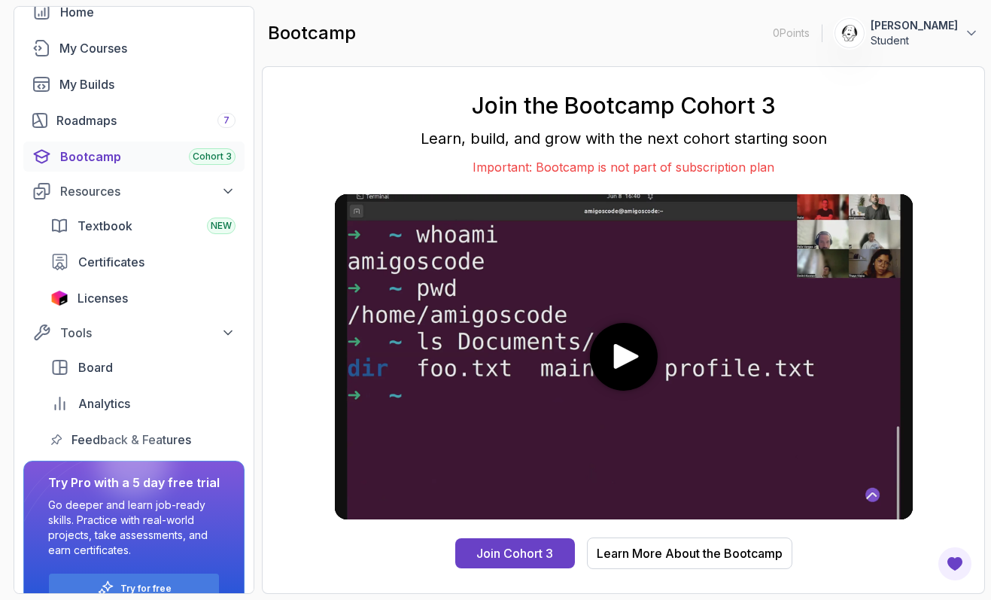
click at [630, 368] on icon "play" at bounding box center [626, 356] width 32 height 25
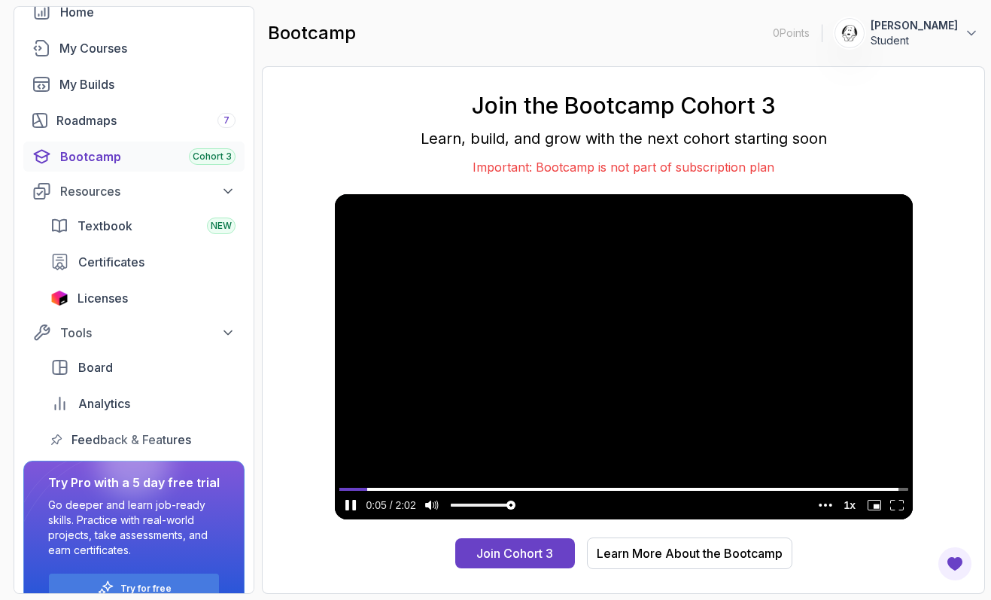
click at [609, 372] on video at bounding box center [624, 356] width 578 height 325
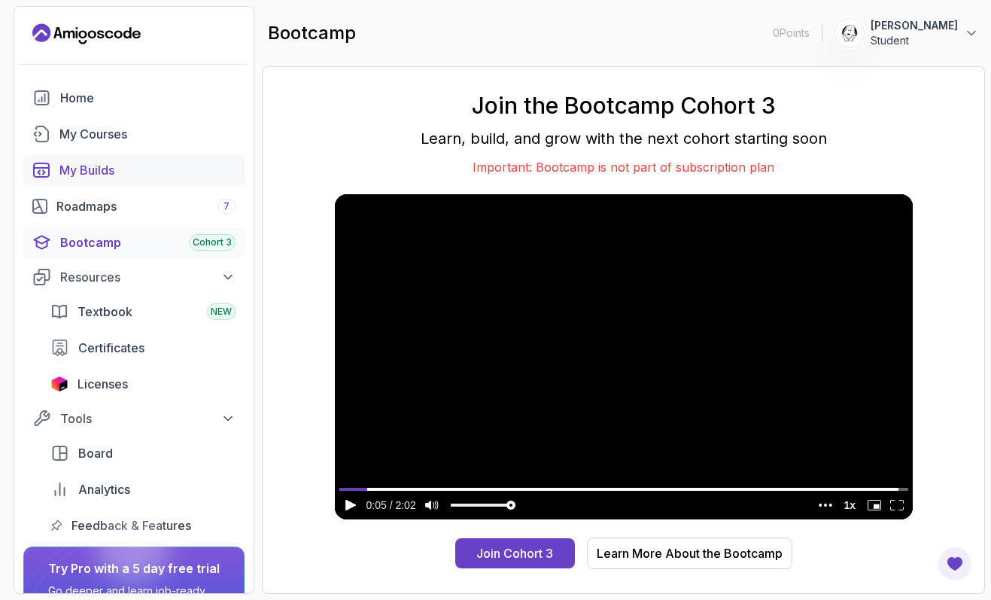
click at [132, 180] on link "My Builds" at bounding box center [133, 170] width 221 height 30
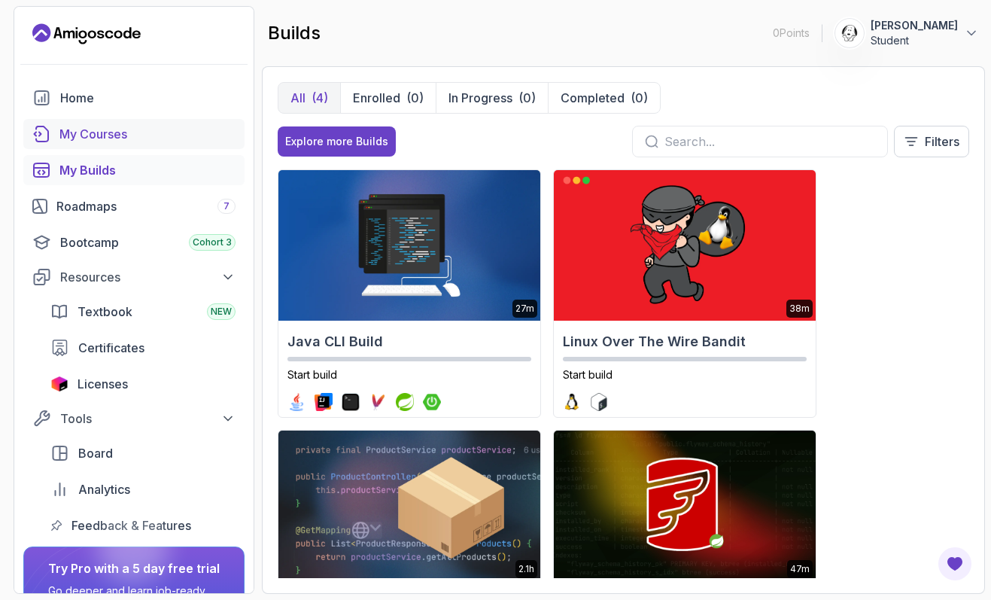
click at [99, 120] on link "My Courses" at bounding box center [133, 134] width 221 height 30
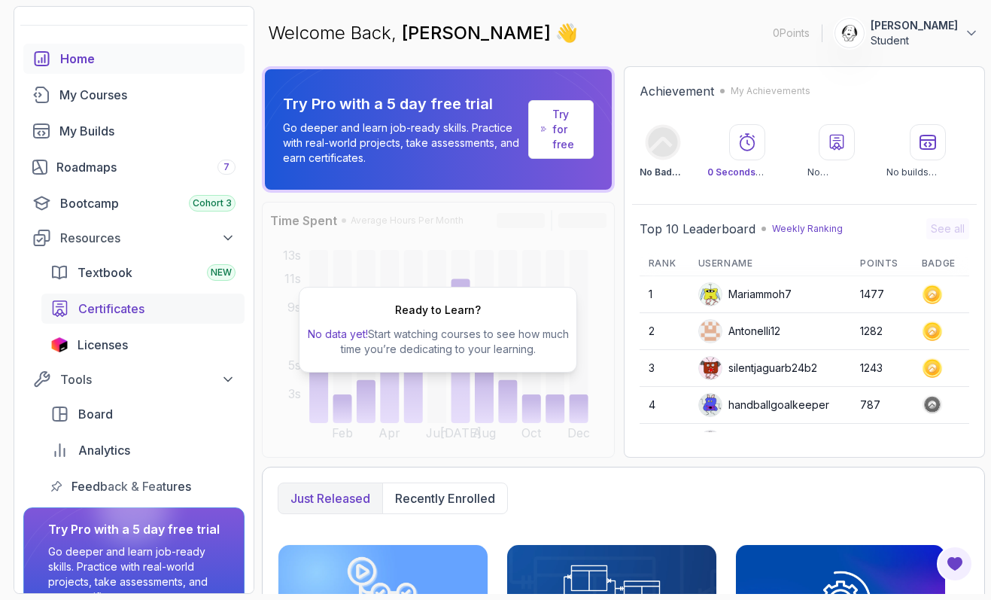
scroll to position [47, 0]
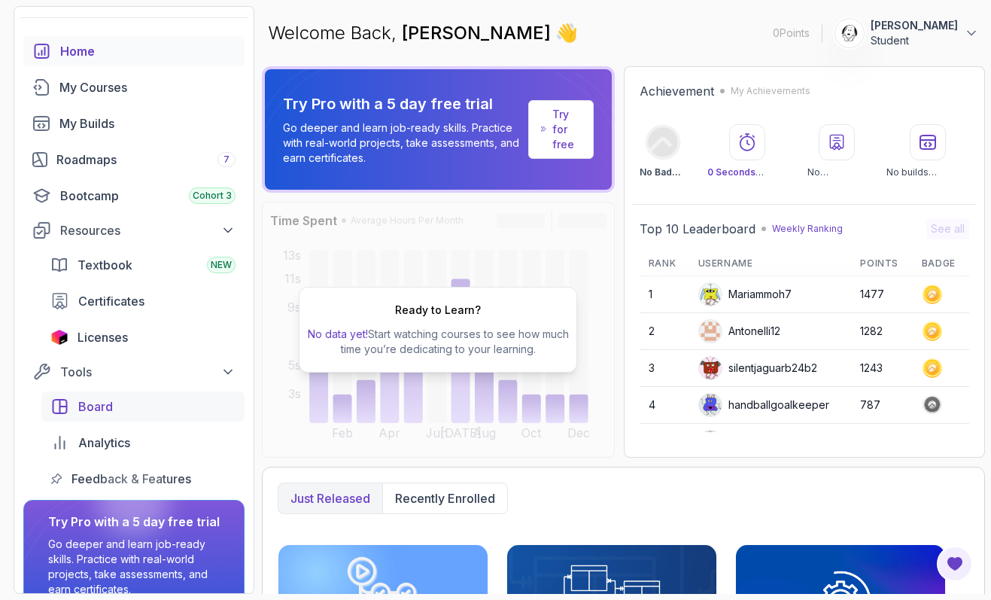
click at [178, 408] on div "Board" at bounding box center [156, 406] width 157 height 18
